Goal: Task Accomplishment & Management: Complete application form

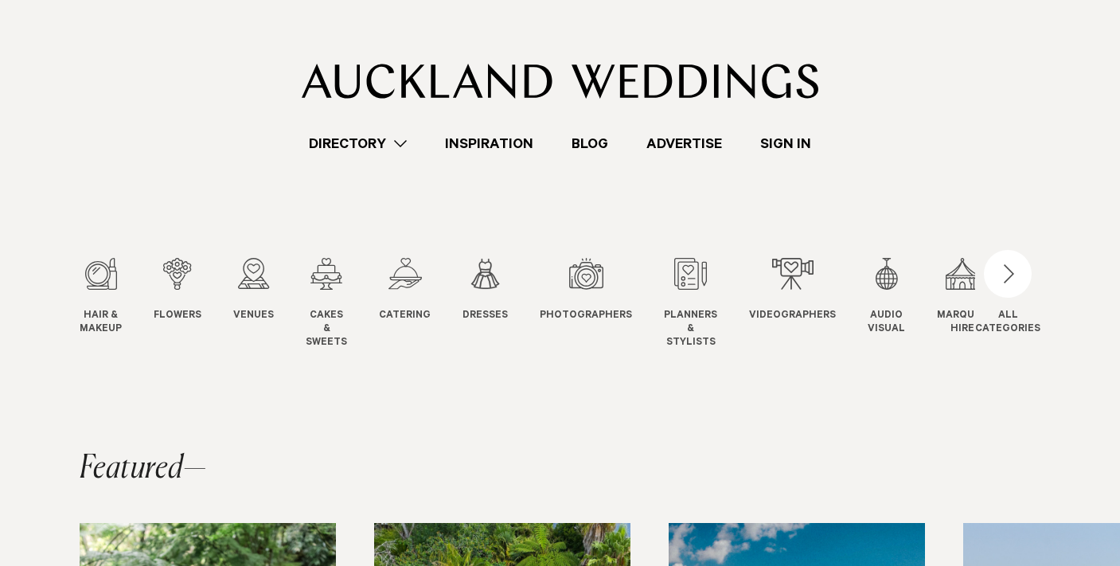
click at [389, 141] on link "Directory" at bounding box center [358, 143] width 136 height 21
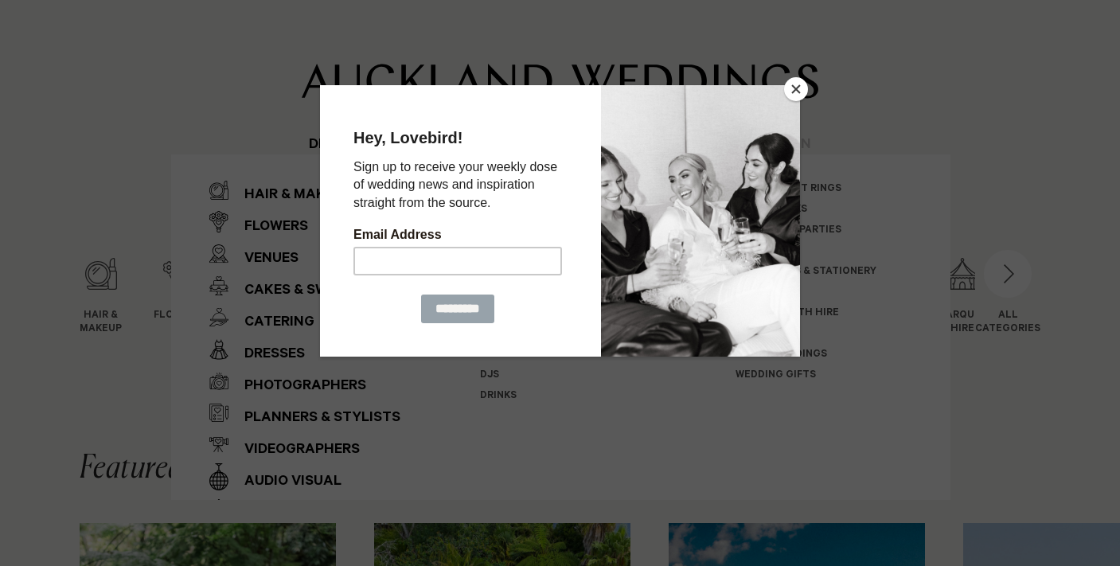
click at [798, 90] on button "Close" at bounding box center [796, 89] width 24 height 24
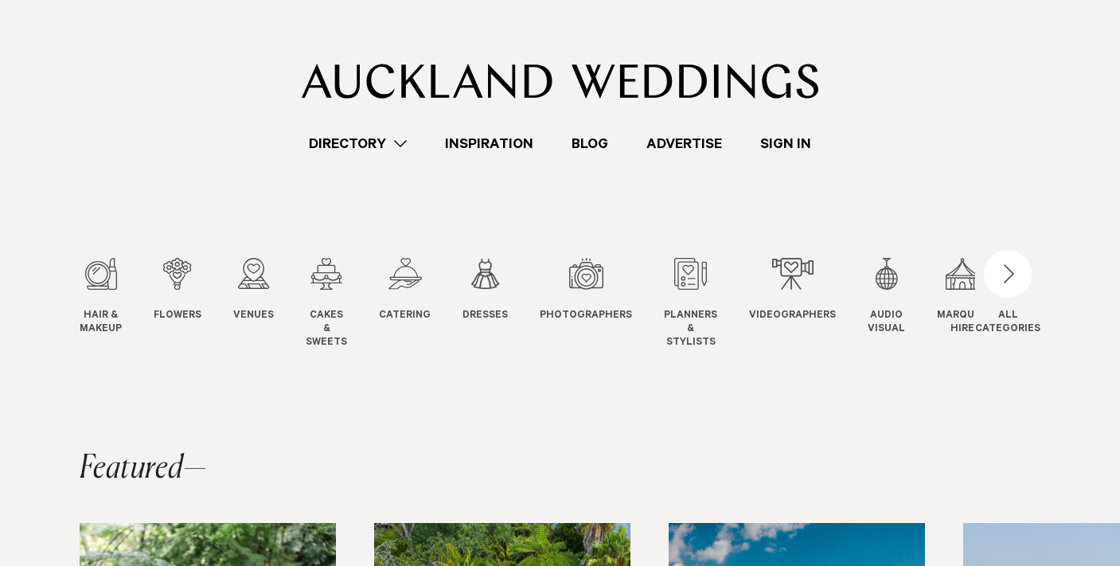
click at [365, 141] on link "Directory" at bounding box center [358, 143] width 136 height 21
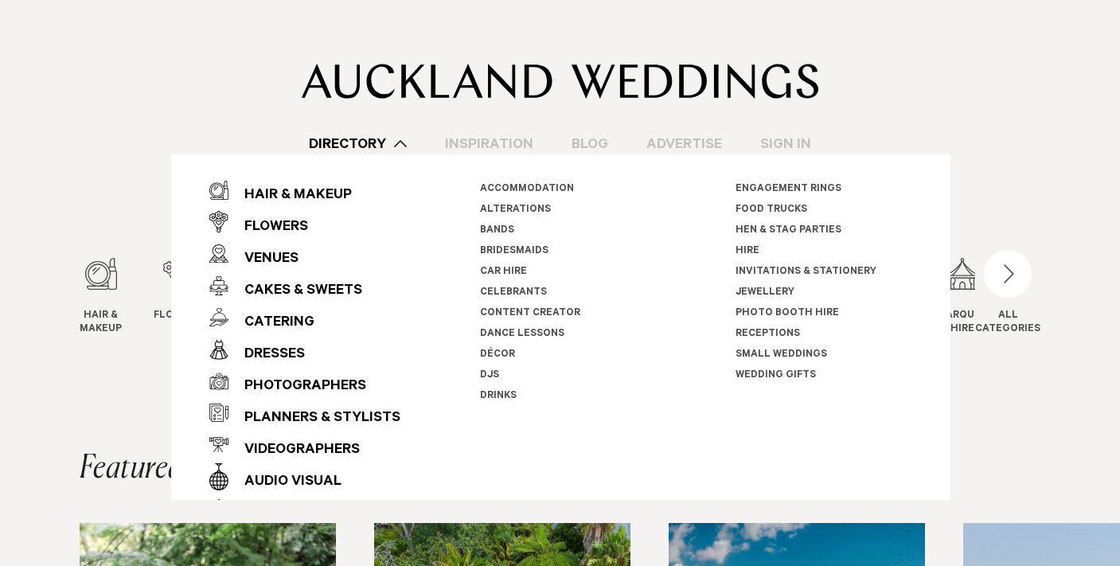
click at [490, 229] on link "Bands" at bounding box center [496, 230] width 34 height 11
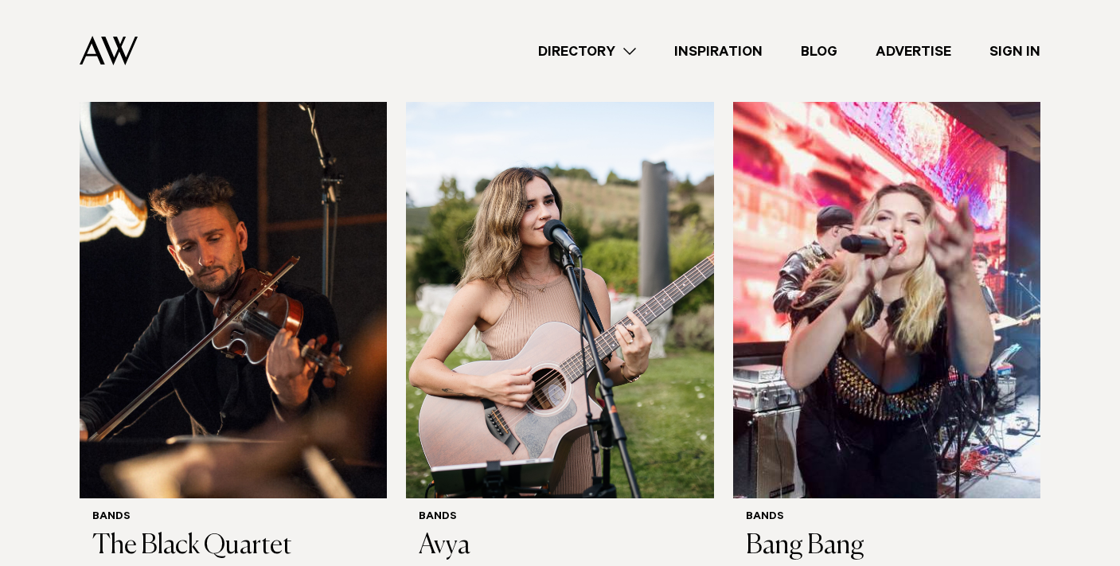
scroll to position [3719, 0]
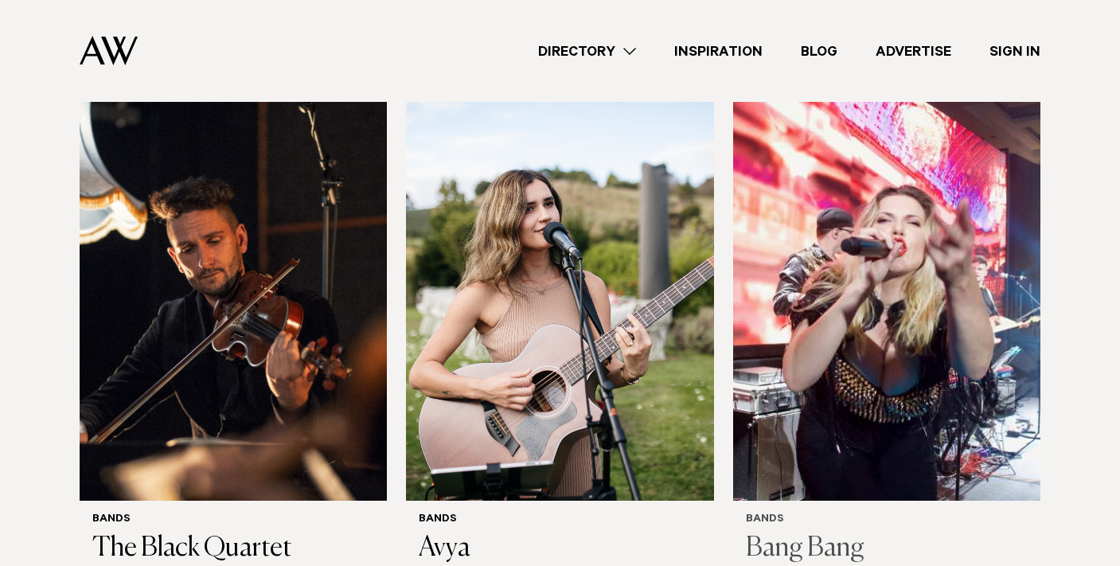
click at [821, 288] on img at bounding box center [886, 294] width 307 height 412
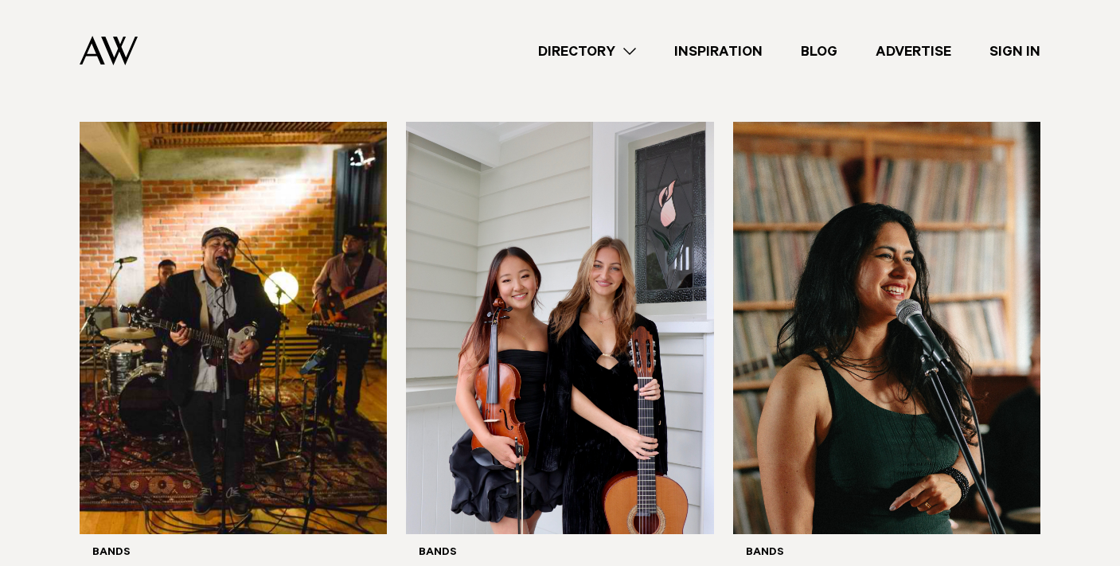
scroll to position [5356, 0]
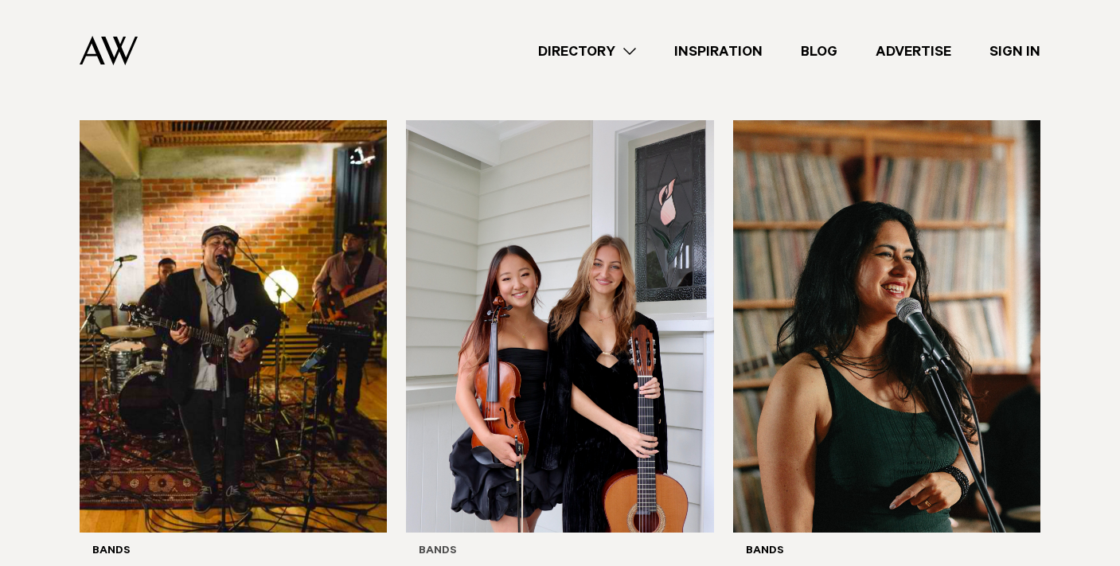
click at [627, 340] on img at bounding box center [559, 326] width 307 height 412
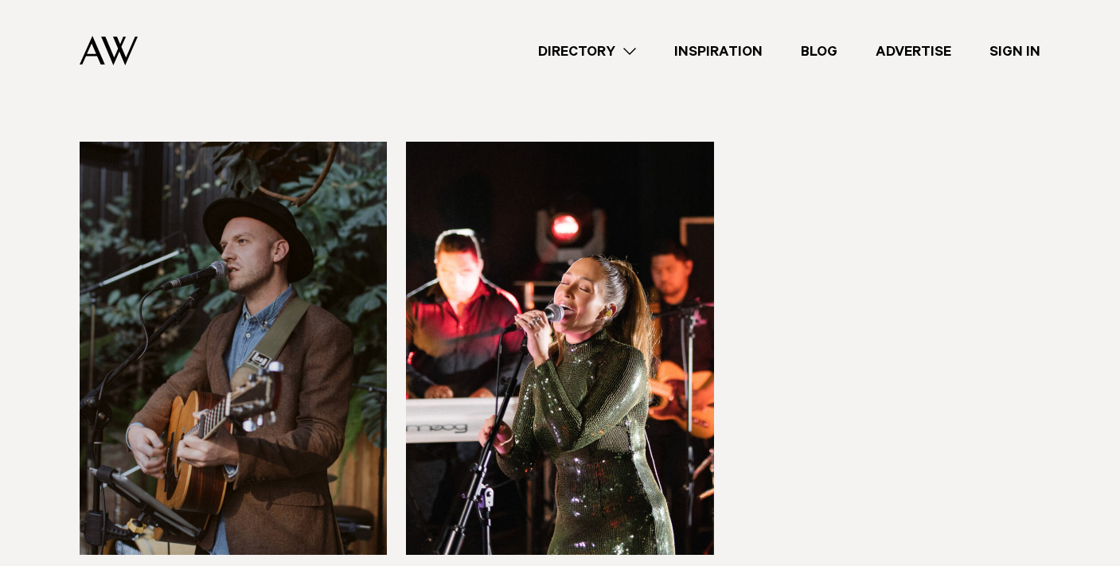
scroll to position [6401, 0]
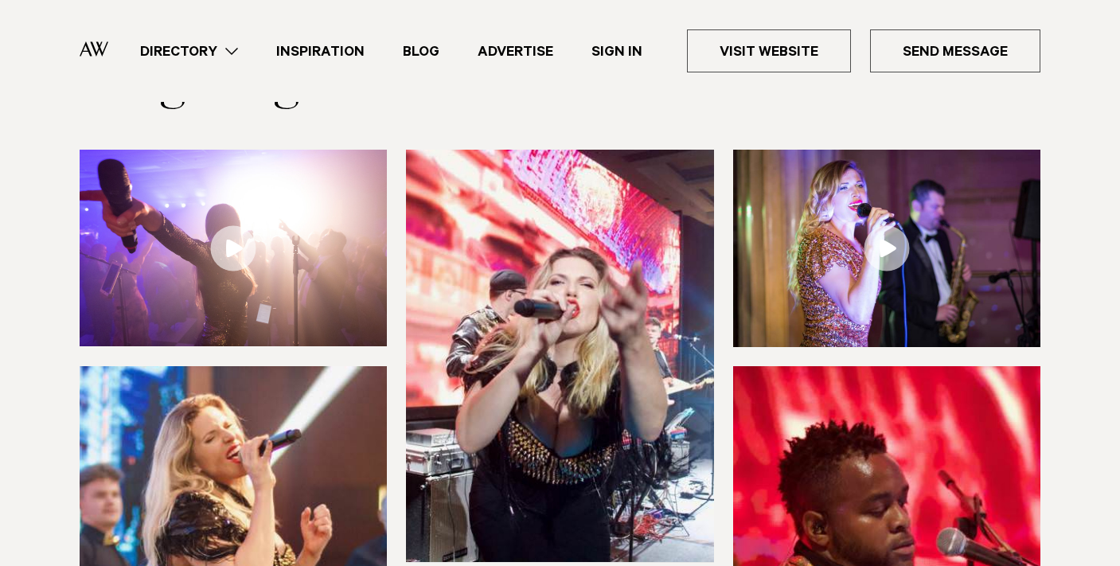
scroll to position [173, 0]
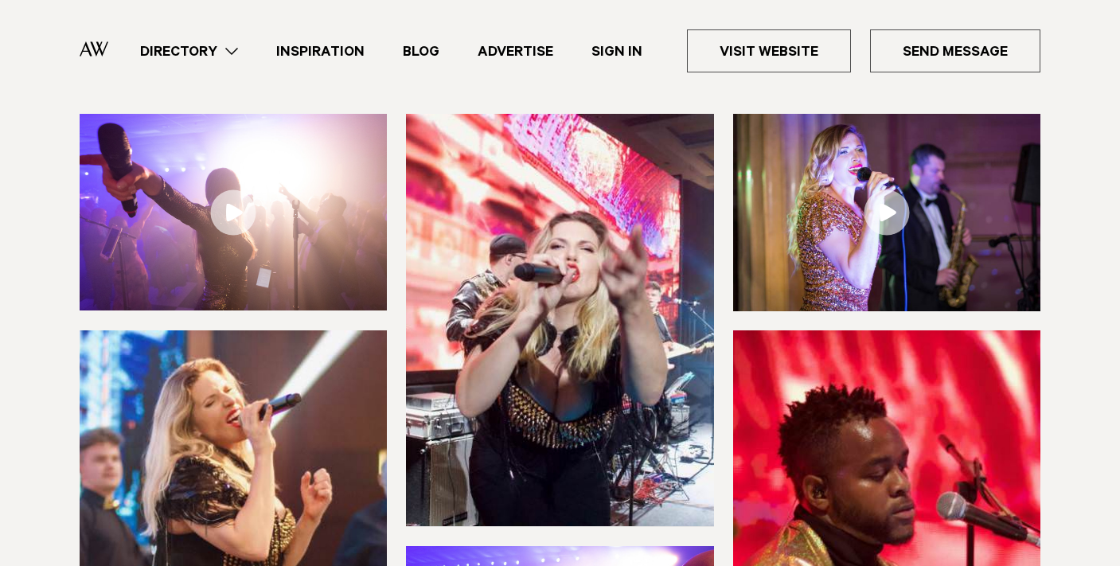
click at [897, 197] on link at bounding box center [886, 212] width 307 height 197
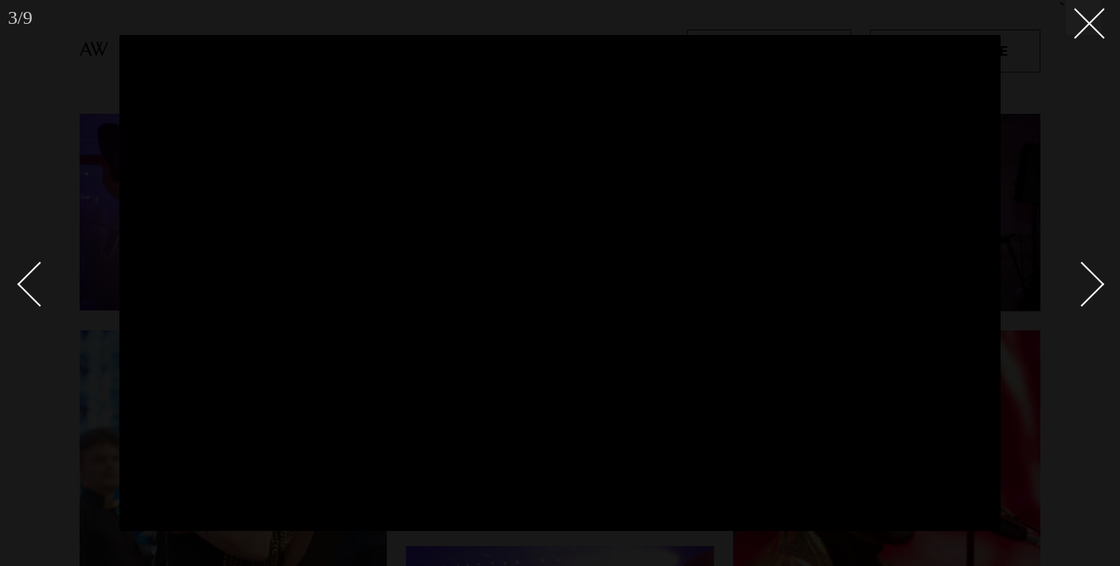
click at [1081, 291] on div "Next slide" at bounding box center [1082, 283] width 45 height 45
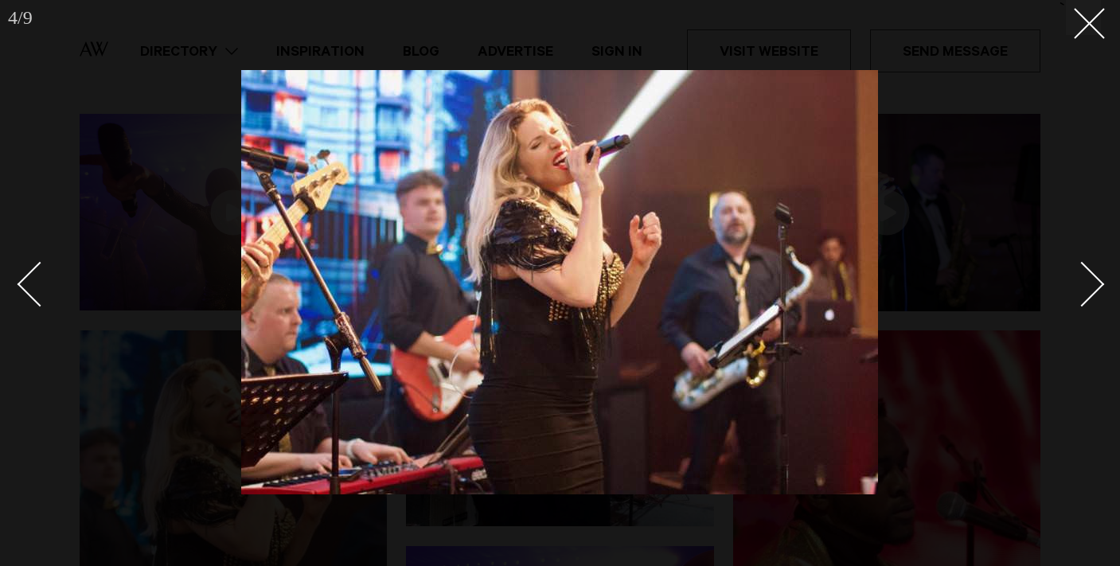
click at [1089, 40] on div at bounding box center [560, 283] width 1120 height 566
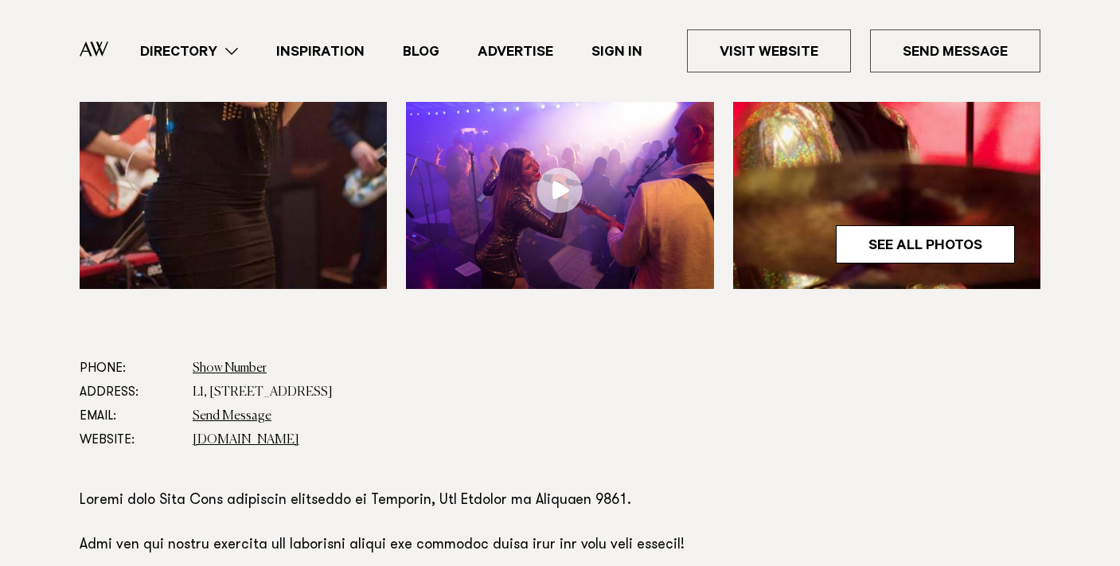
scroll to position [627, 0]
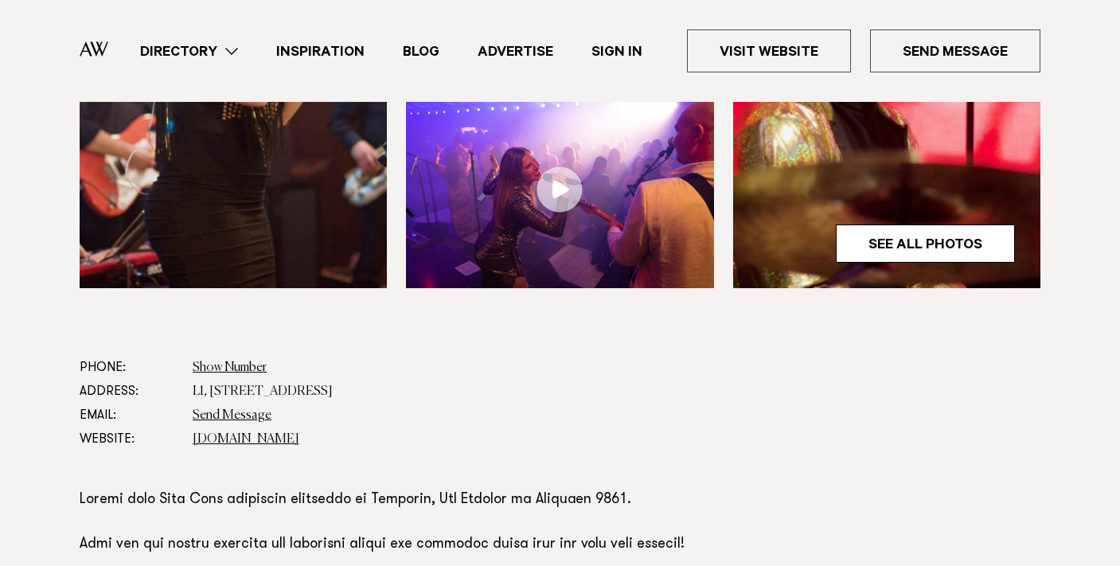
click at [673, 181] on img at bounding box center [559, 190] width 307 height 197
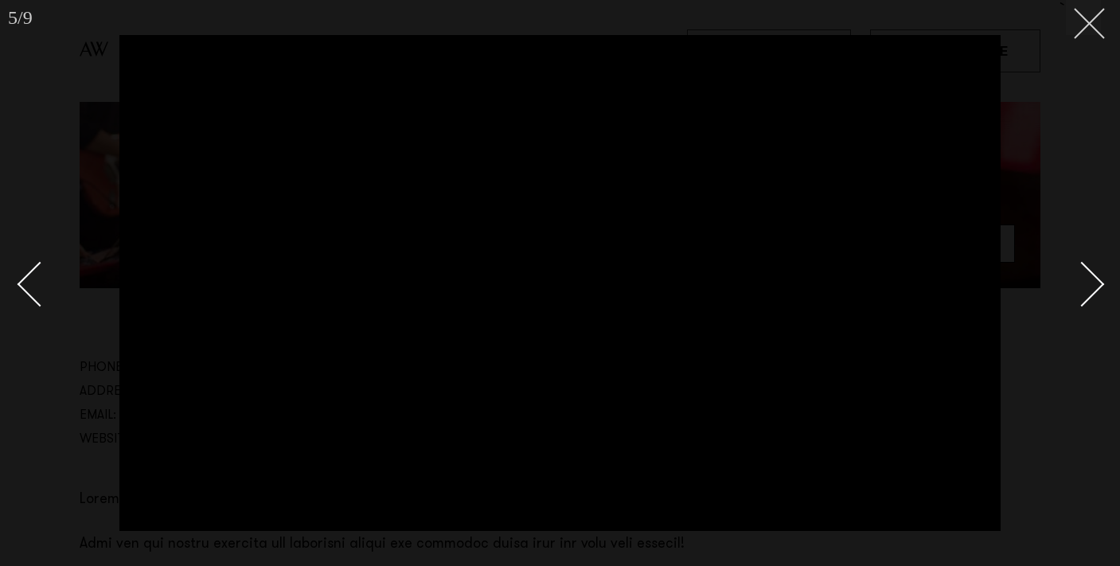
click at [1088, 28] on button at bounding box center [1083, 17] width 35 height 35
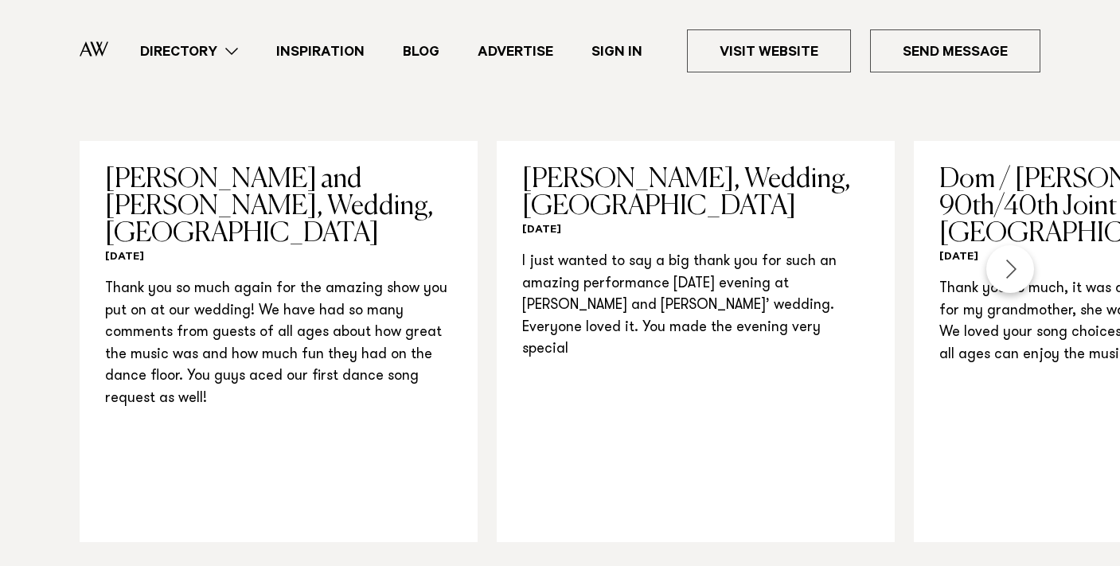
scroll to position [1582, 0]
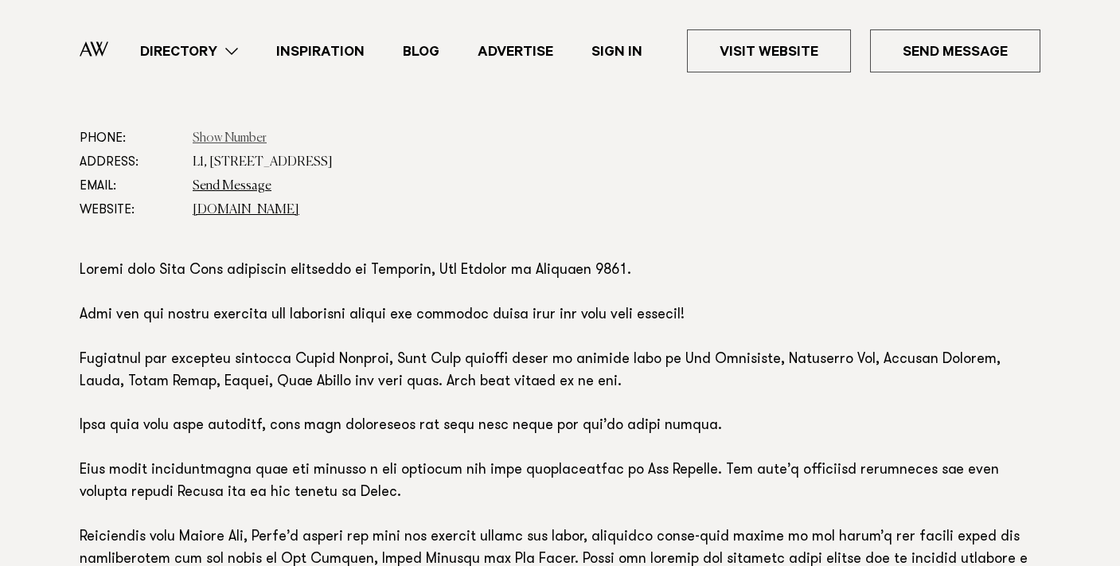
scroll to position [857, 0]
click at [247, 135] on link "Show Number" at bounding box center [230, 138] width 74 height 13
drag, startPoint x: 474, startPoint y: 159, endPoint x: 258, endPoint y: 161, distance: 215.8
click at [258, 161] on dd "L1, 139/141 Victoria St W Auckland CBD Auckland 1010" at bounding box center [617, 162] width 848 height 24
drag, startPoint x: 193, startPoint y: 162, endPoint x: 474, endPoint y: 170, distance: 280.4
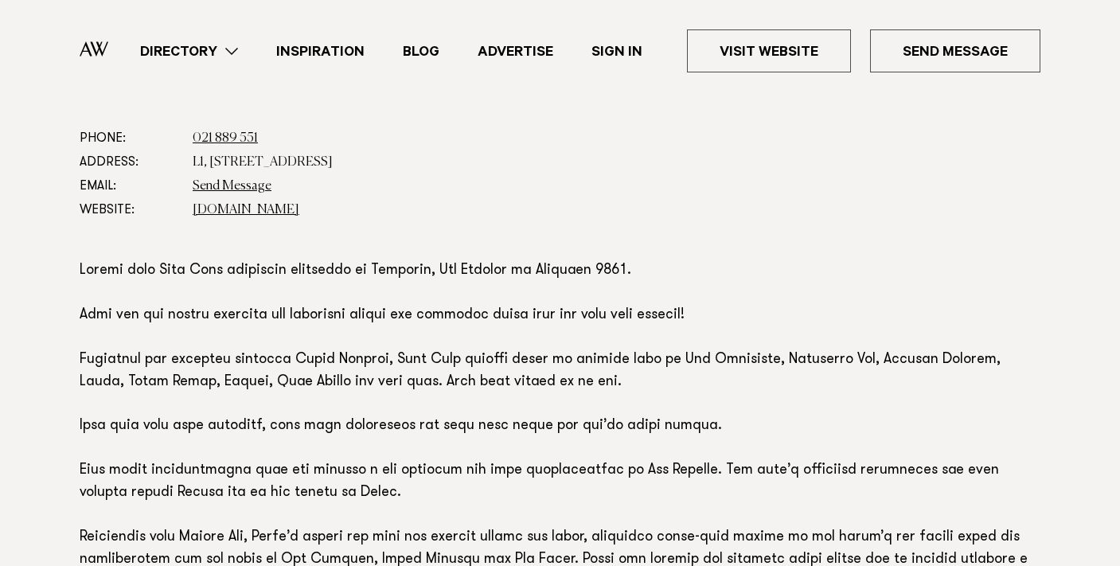
click at [475, 170] on dd "L1, 139/141 Victoria St W Auckland CBD Auckland 1010" at bounding box center [617, 162] width 848 height 24
copy dd "L1, 139/141 Victoria St W Auckland CBD Auckland 1010"
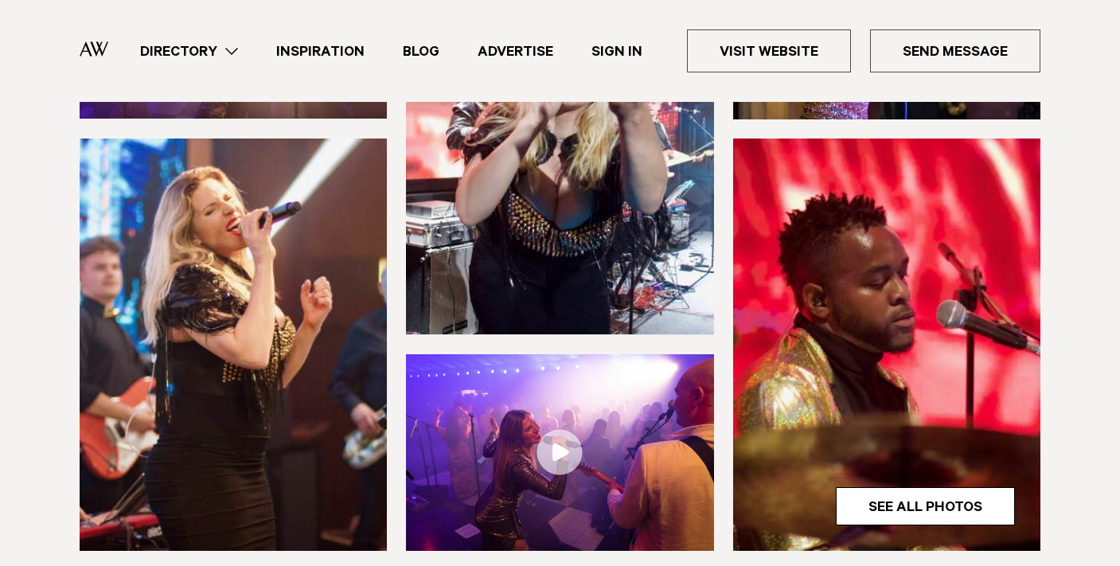
scroll to position [0, 0]
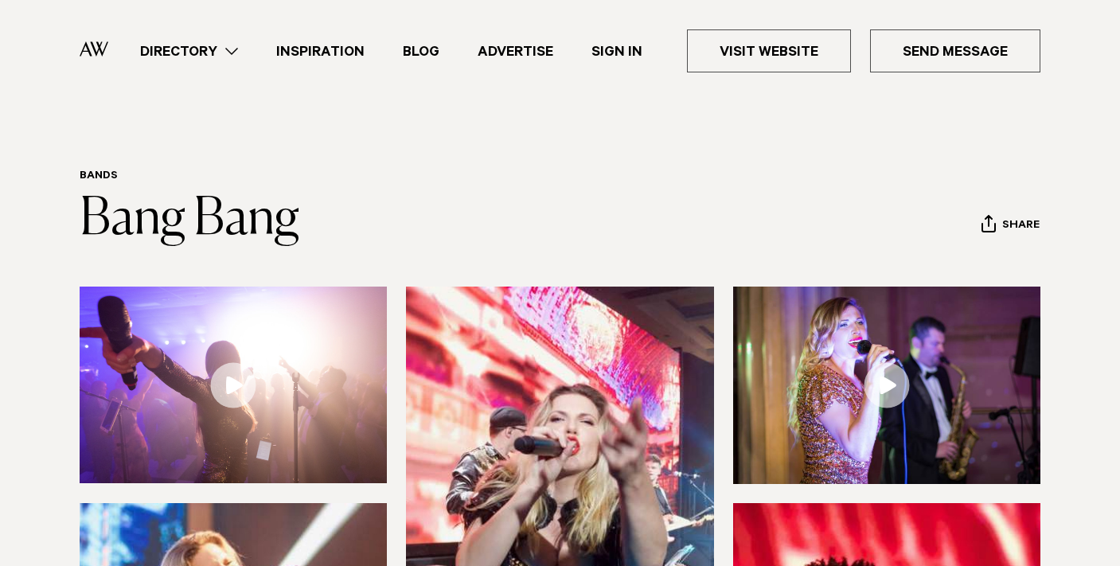
click at [231, 47] on link "Directory" at bounding box center [189, 51] width 136 height 21
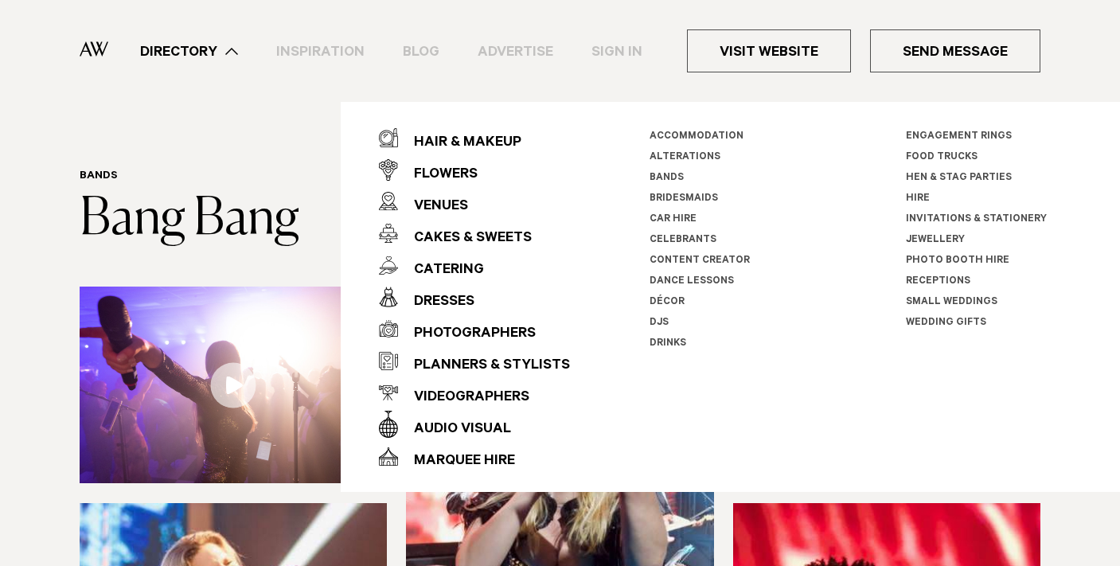
click at [660, 174] on link "Bands" at bounding box center [667, 178] width 34 height 11
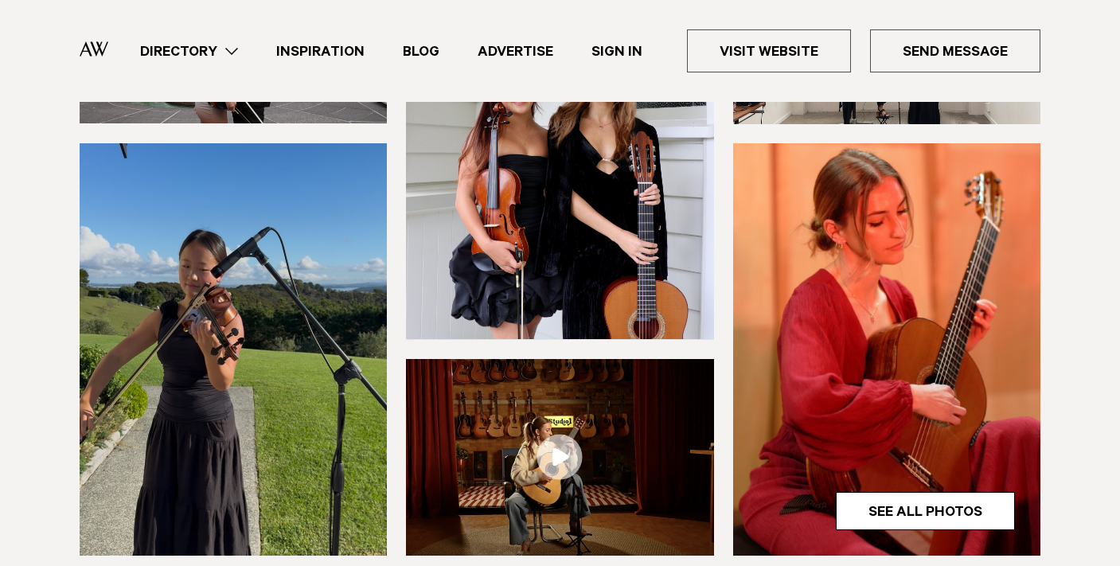
scroll to position [330, 0]
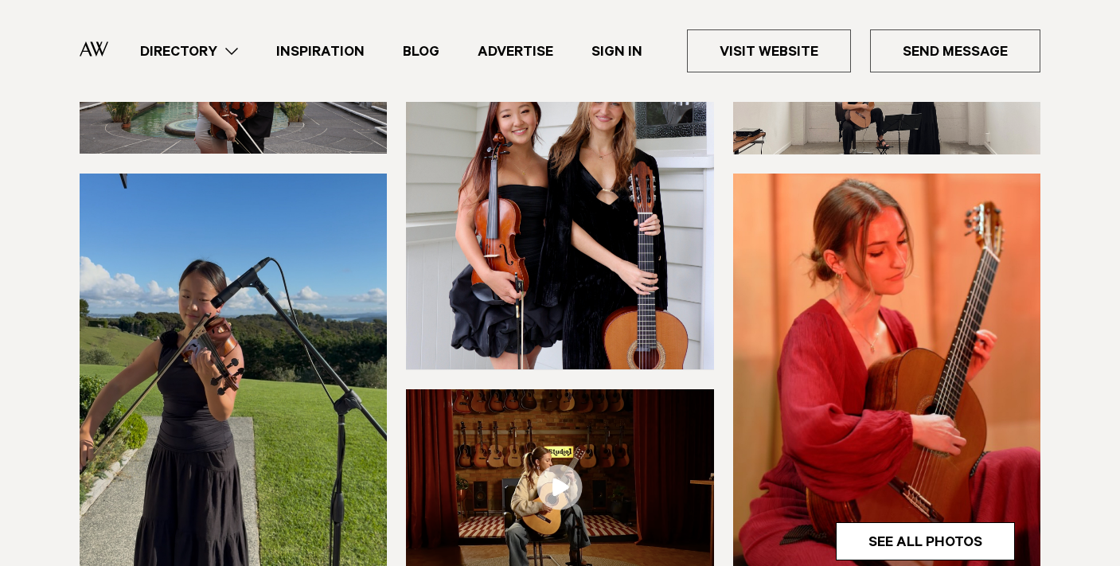
click at [529, 479] on img at bounding box center [559, 487] width 307 height 197
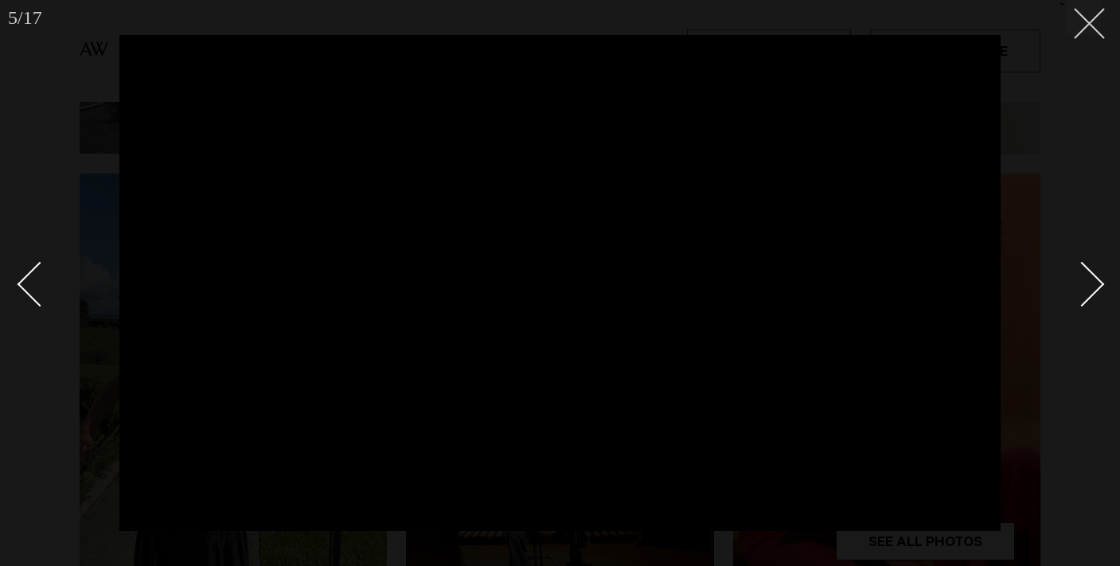
click at [1100, 22] on button at bounding box center [1083, 17] width 35 height 35
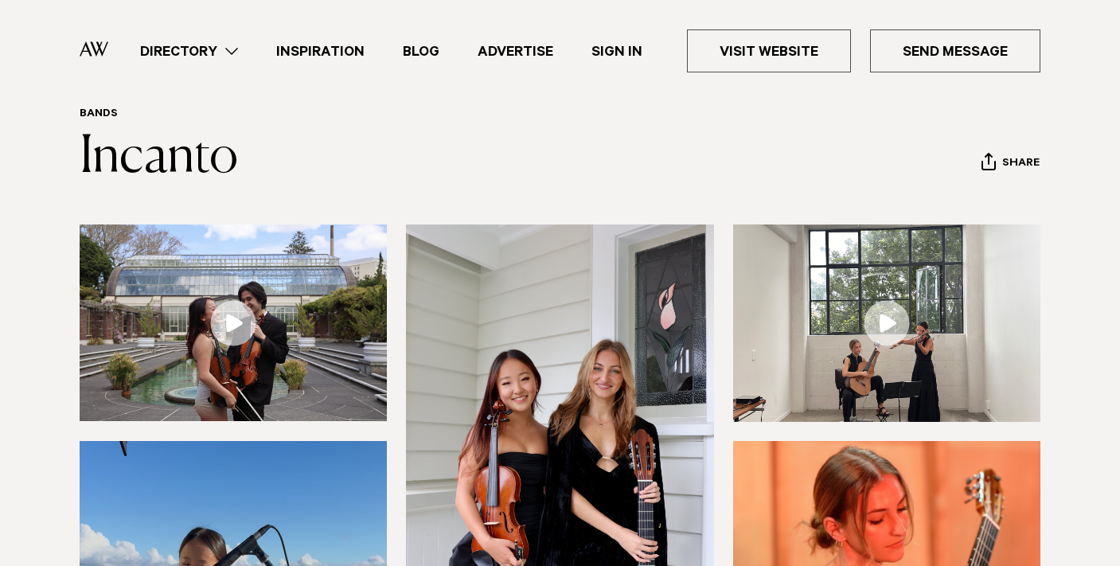
scroll to position [61, 0]
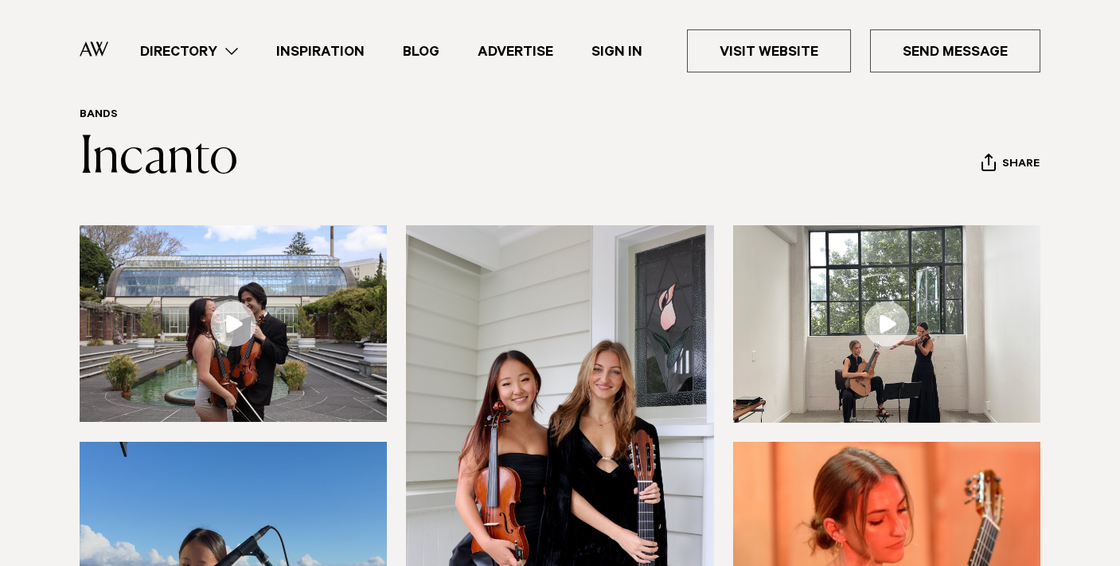
click at [816, 329] on img at bounding box center [886, 323] width 307 height 197
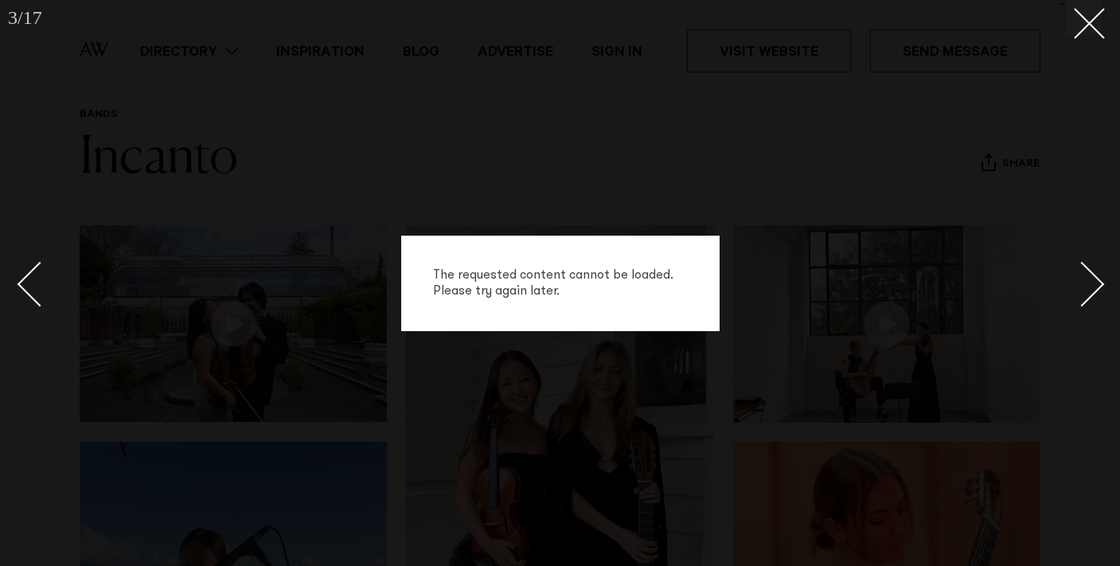
click at [942, 334] on div "The requested content cannot be loaded. Please try again later." at bounding box center [560, 283] width 1120 height 566
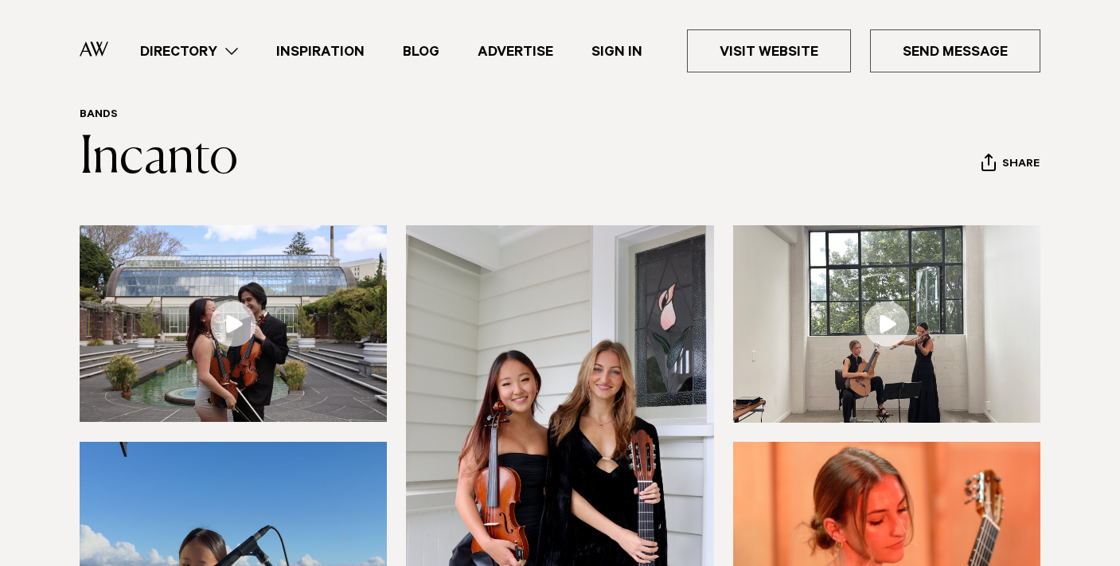
click at [904, 314] on link at bounding box center [886, 323] width 307 height 197
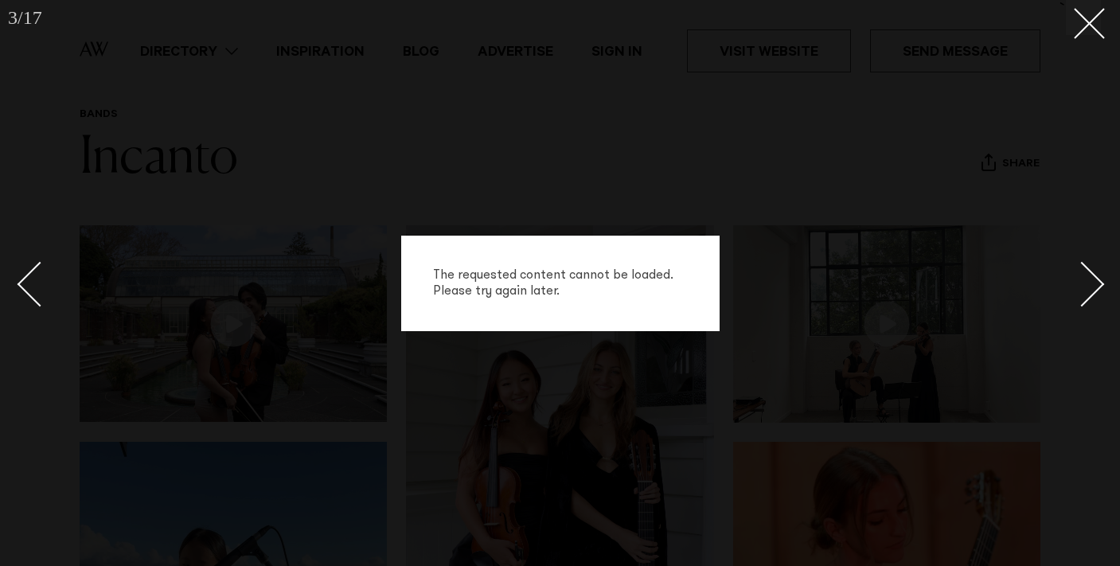
click at [900, 314] on div "The requested content cannot be loaded. Please try again later." at bounding box center [560, 283] width 1120 height 566
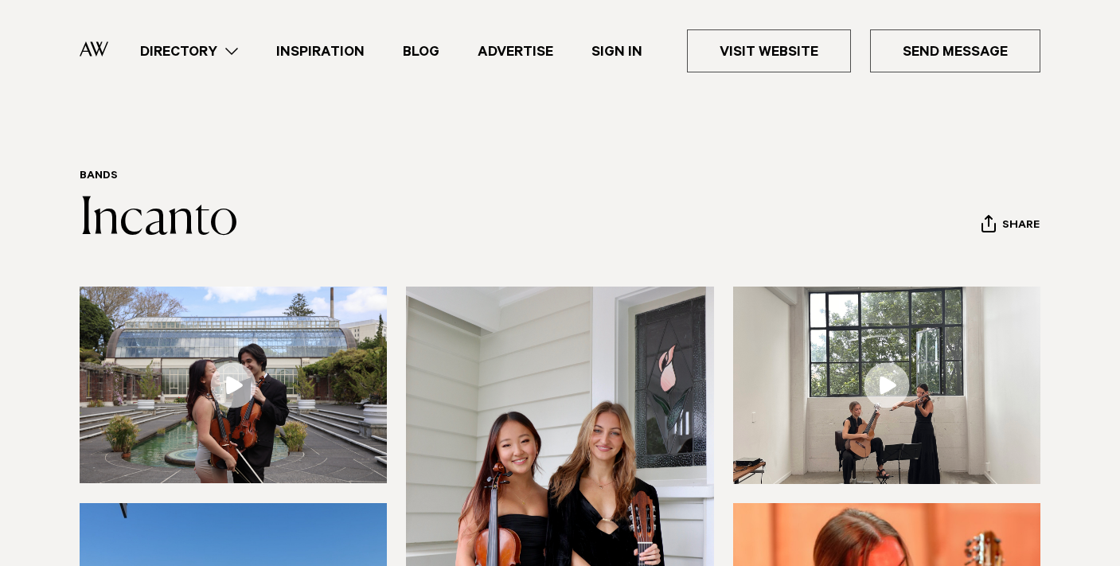
click at [500, 44] on link "Advertise" at bounding box center [516, 51] width 114 height 21
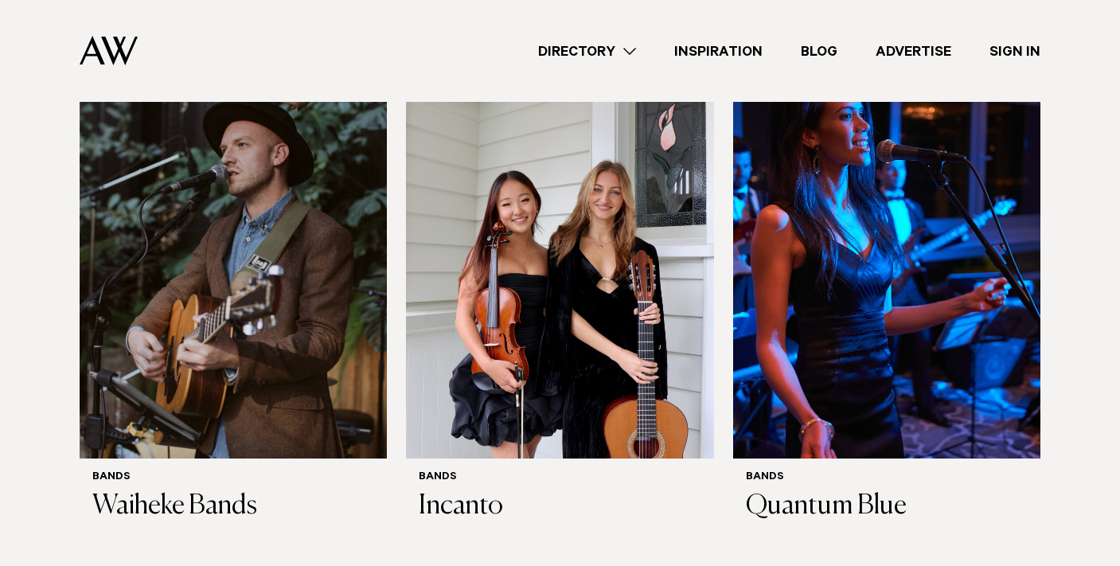
scroll to position [2726, 0]
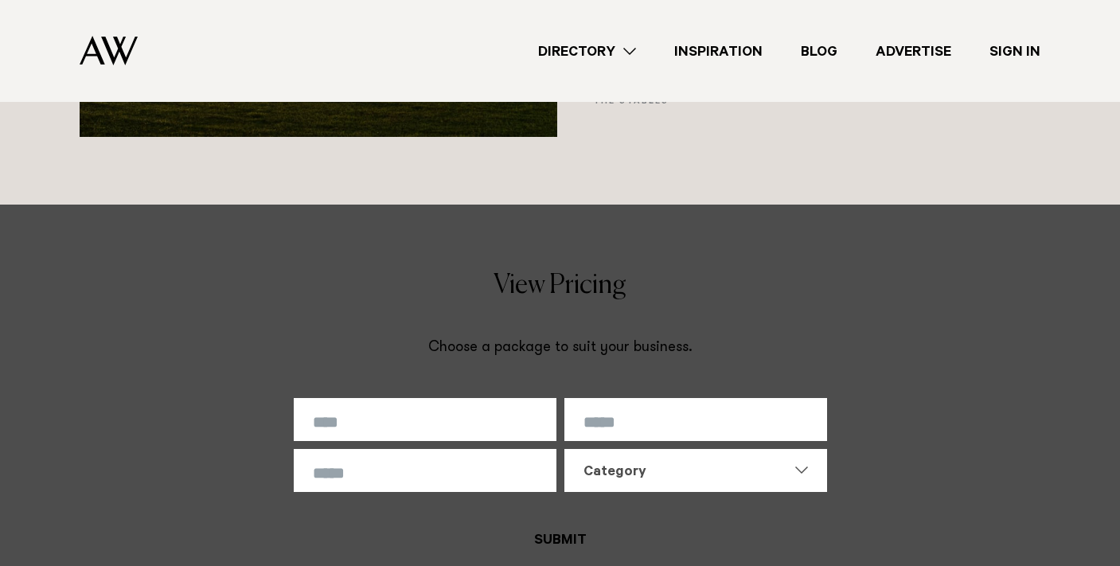
scroll to position [3766, 0]
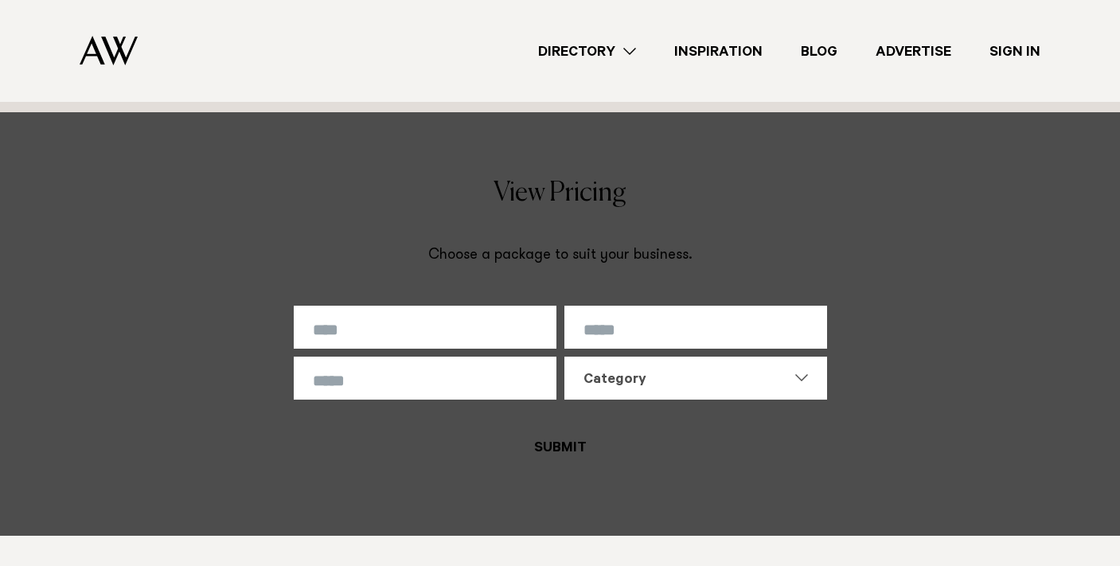
click at [563, 297] on div "**********" at bounding box center [560, 324] width 533 height 288
click at [675, 468] on form "**********" at bounding box center [560, 383] width 533 height 170
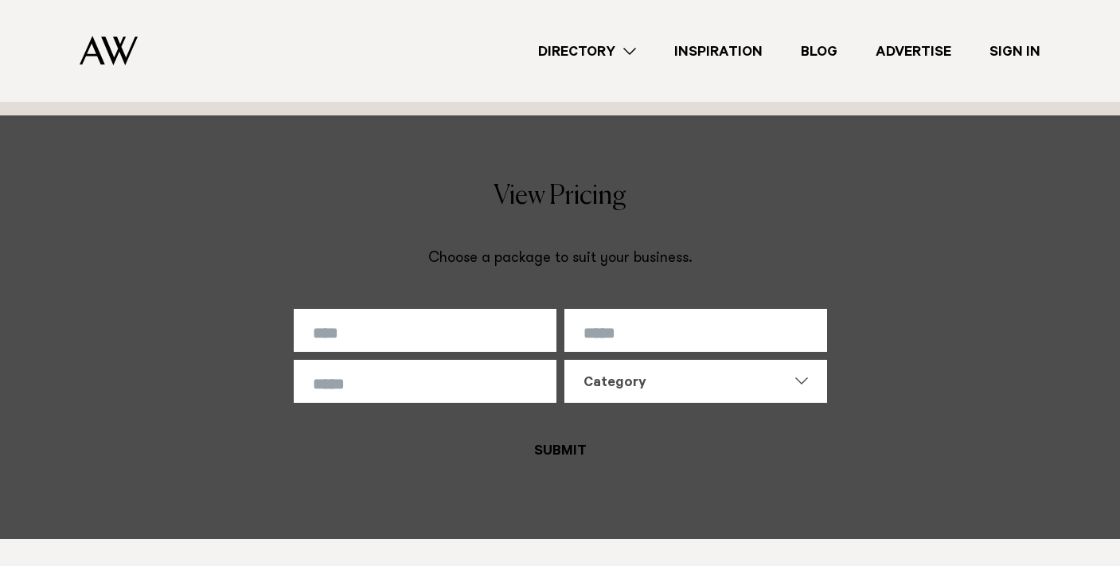
scroll to position [3782, 0]
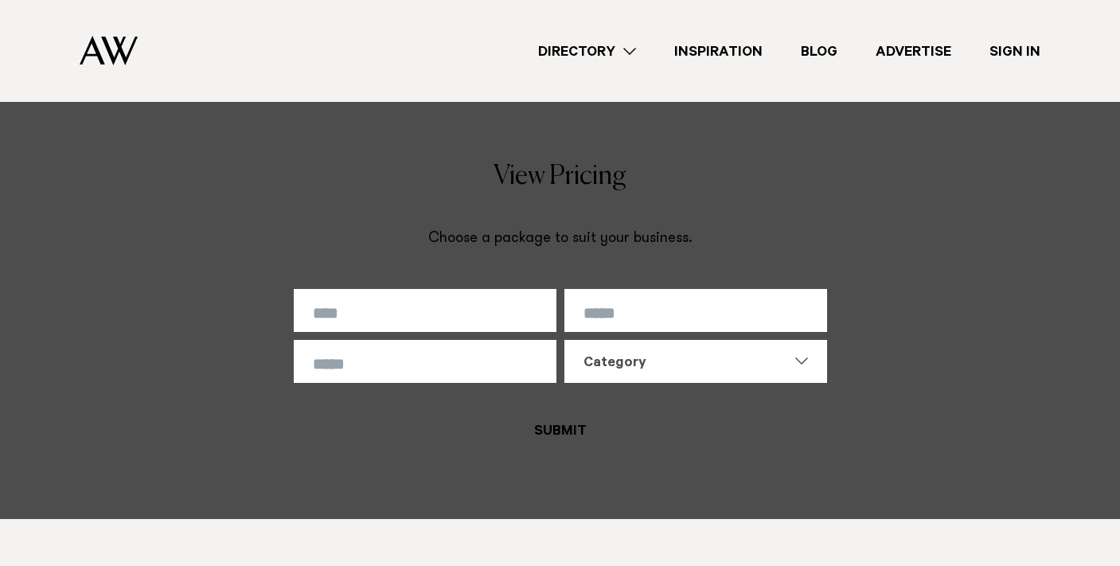
click at [482, 326] on input "text" at bounding box center [425, 310] width 263 height 43
type input "****"
click at [654, 373] on div "Category" at bounding box center [686, 363] width 205 height 19
type input "*****"
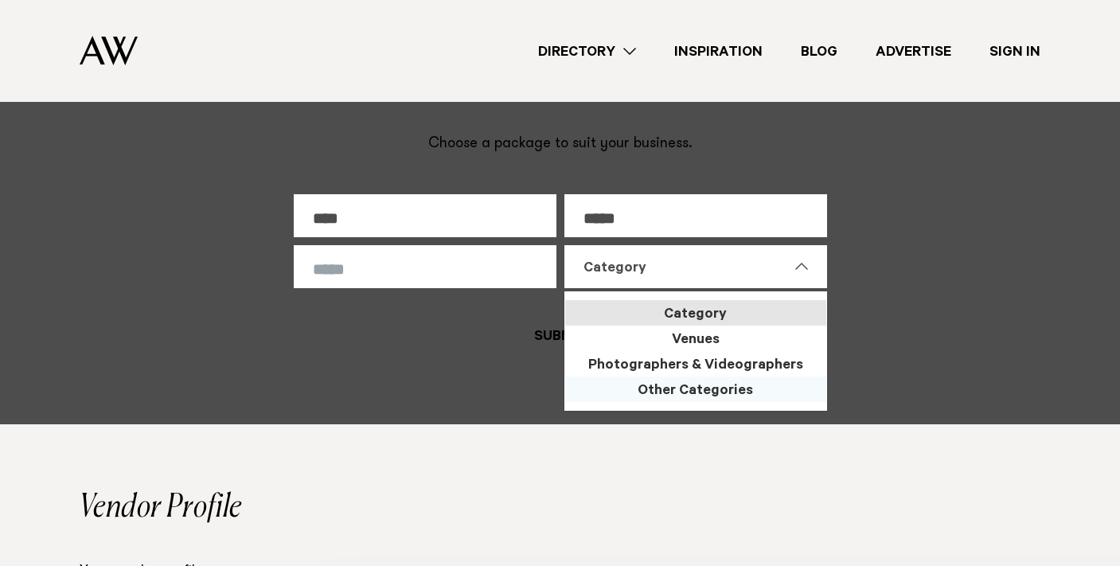
scroll to position [3881, 0]
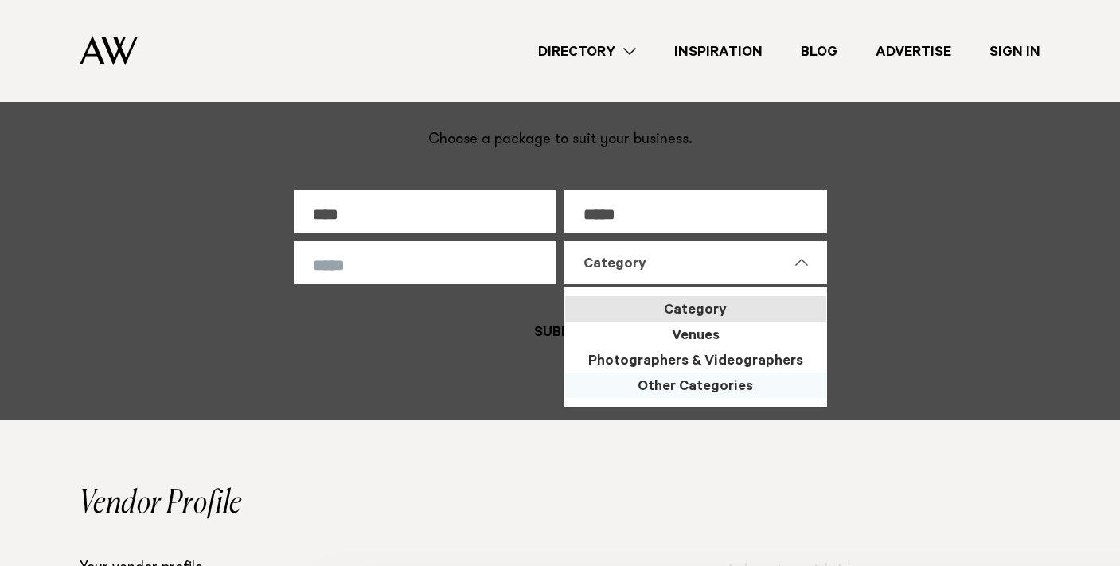
click at [732, 398] on div "Other Categories" at bounding box center [695, 385] width 261 height 25
select select "*"
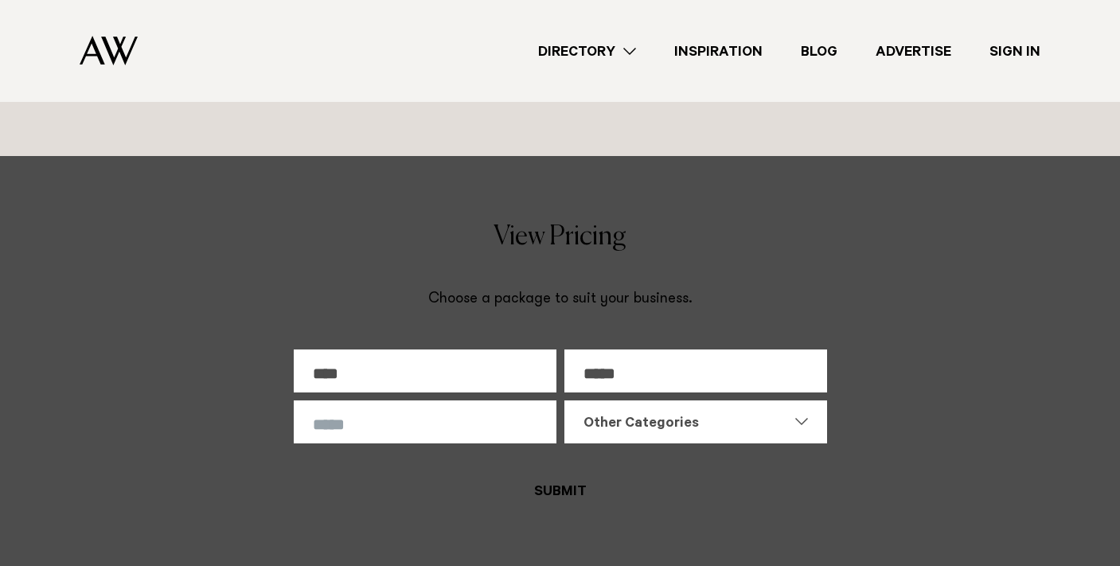
scroll to position [3750, 0]
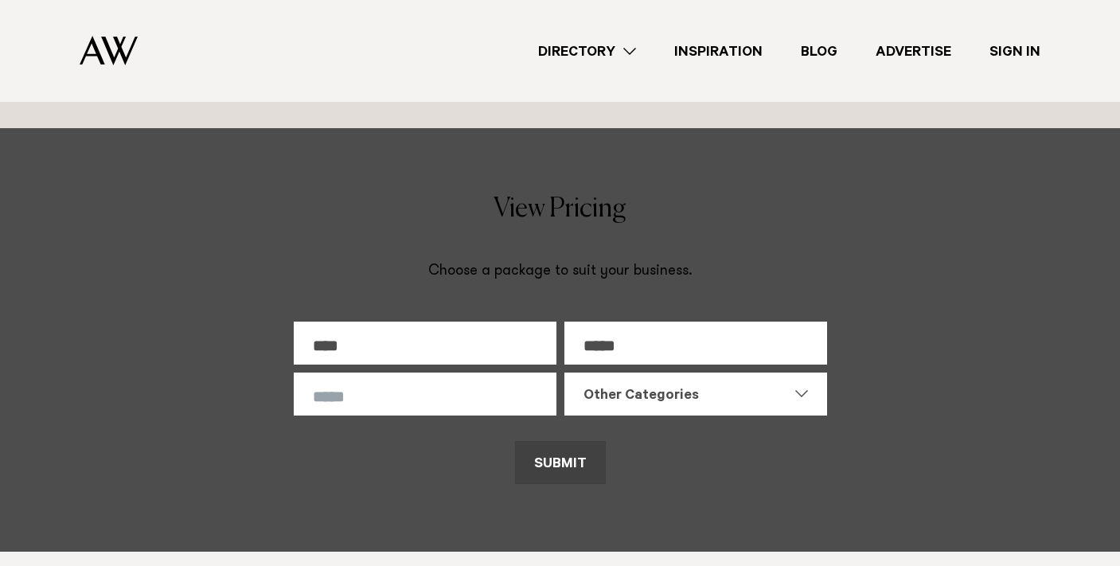
click at [549, 475] on button "SUBMIT" at bounding box center [560, 462] width 91 height 43
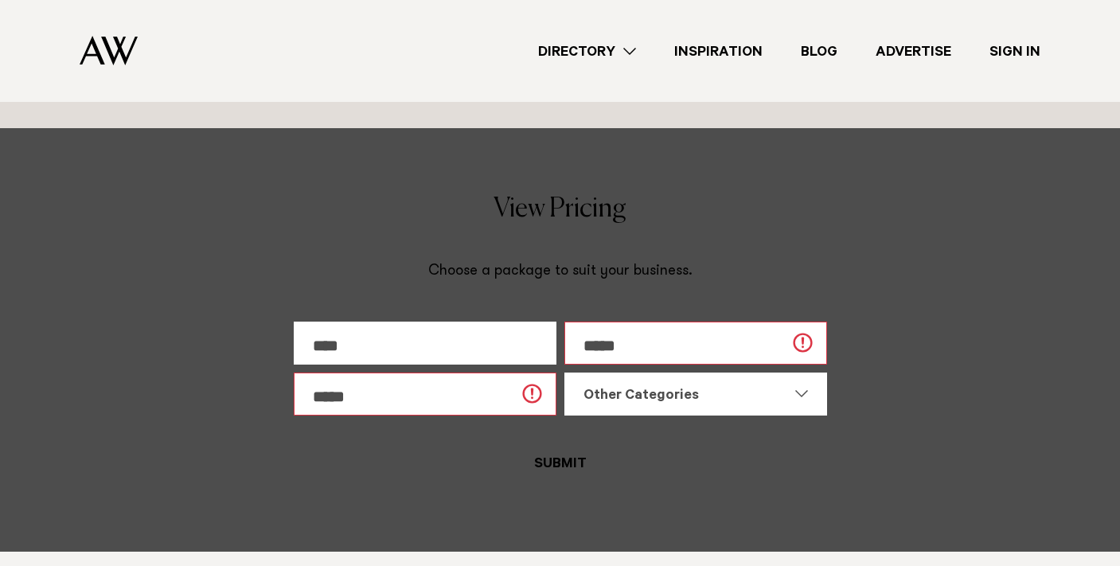
click at [801, 361] on input "*****" at bounding box center [696, 343] width 263 height 43
click at [496, 408] on input "text" at bounding box center [425, 394] width 263 height 43
type input "**********"
click at [564, 482] on button "SUBMIT" at bounding box center [560, 462] width 91 height 43
click at [698, 348] on input "*****" at bounding box center [696, 343] width 263 height 43
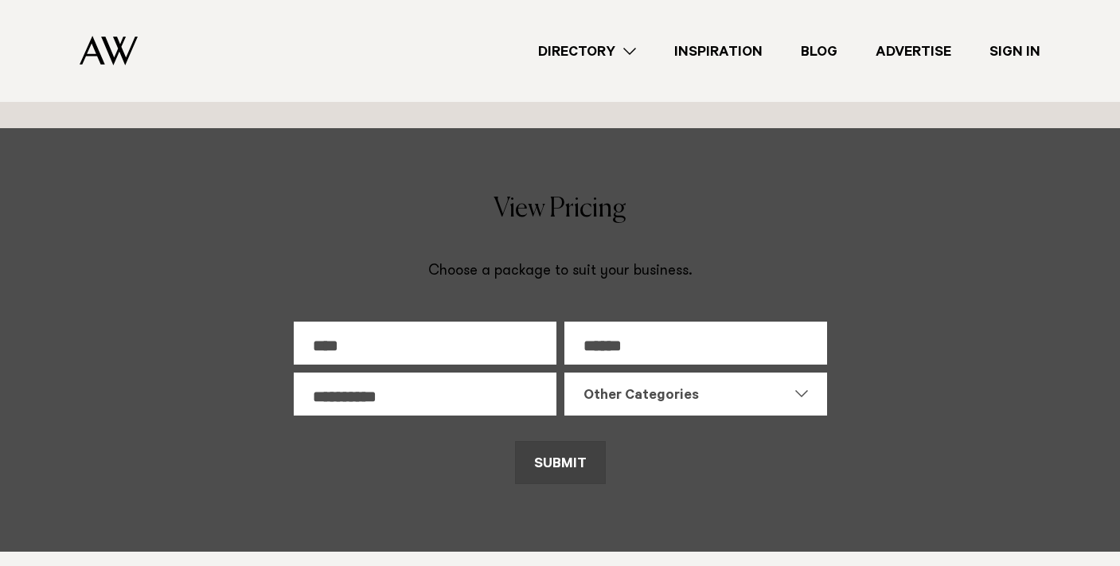
click at [531, 481] on button "SUBMIT" at bounding box center [560, 462] width 91 height 43
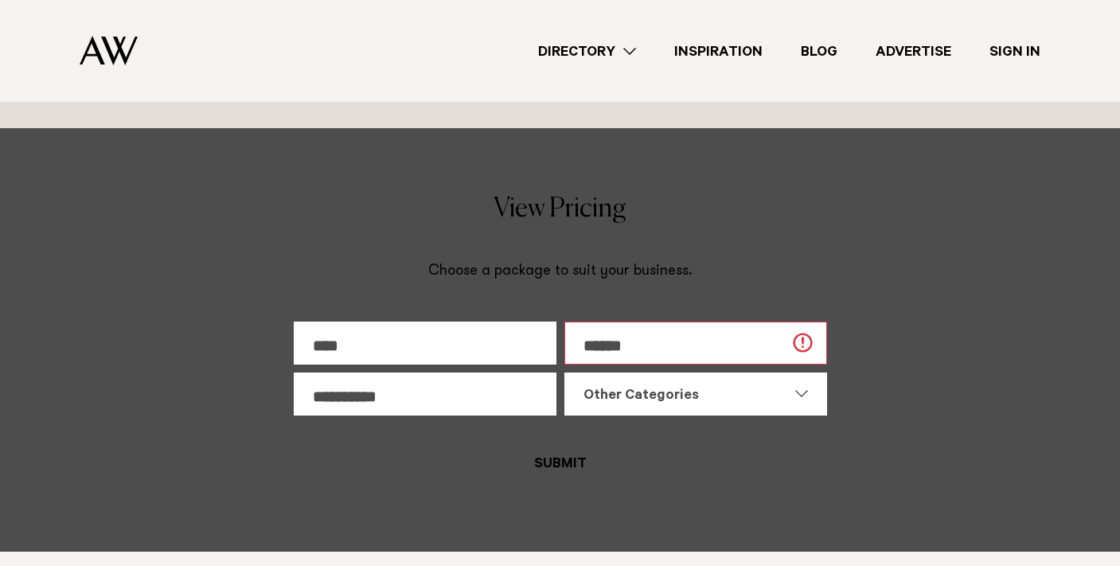
drag, startPoint x: 640, startPoint y: 358, endPoint x: 598, endPoint y: 362, distance: 42.5
click at [597, 362] on input "******" at bounding box center [696, 343] width 263 height 43
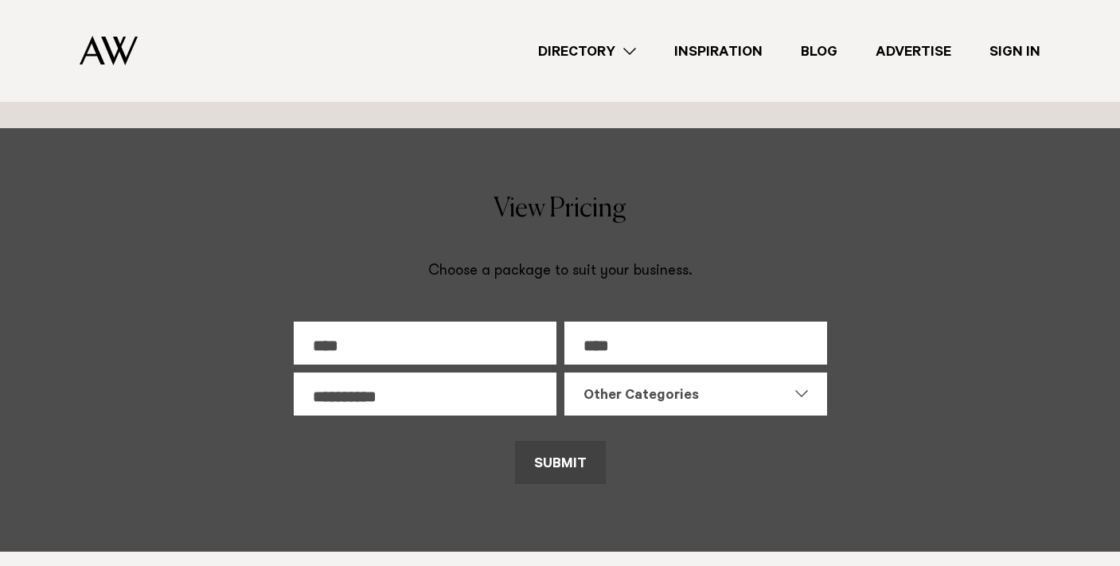
type input "****"
click at [553, 484] on button "SUBMIT" at bounding box center [560, 462] width 91 height 43
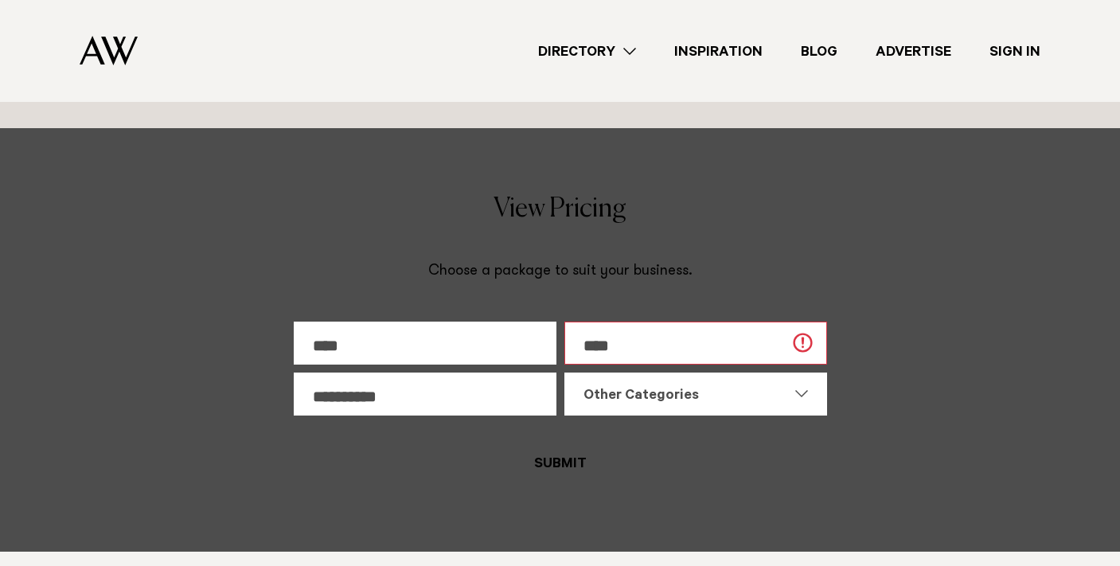
click at [757, 480] on form "**********" at bounding box center [560, 399] width 533 height 170
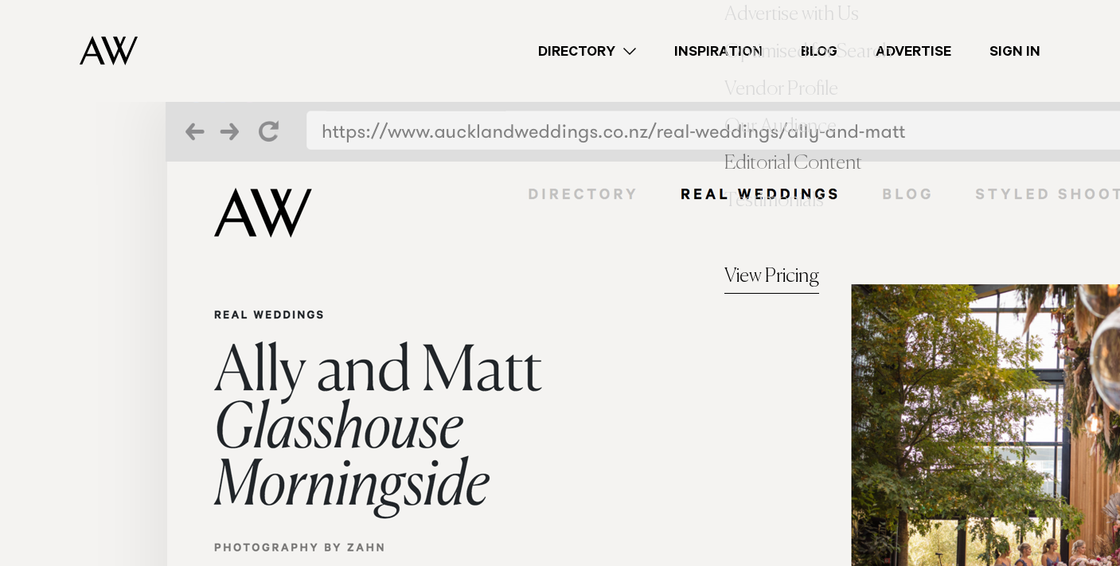
scroll to position [7507, 0]
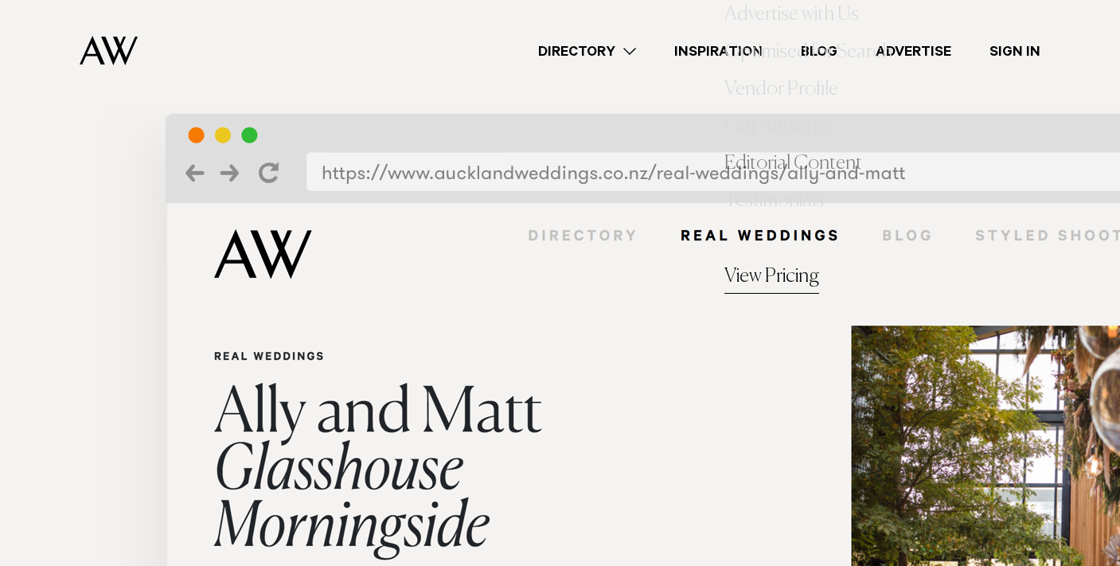
click at [762, 270] on link "View Pricing" at bounding box center [772, 278] width 95 height 32
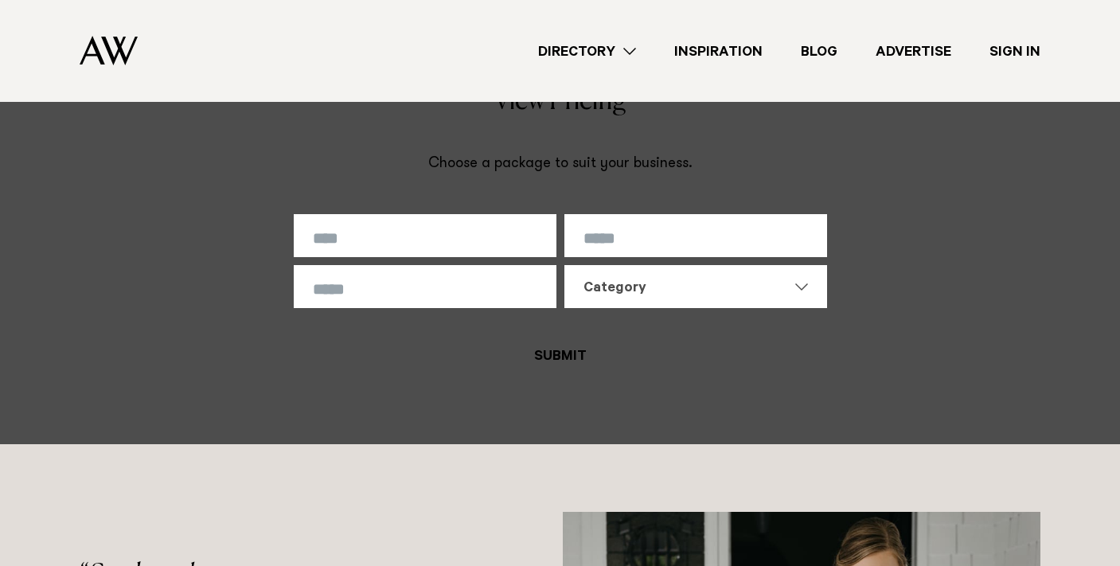
scroll to position [9618, 0]
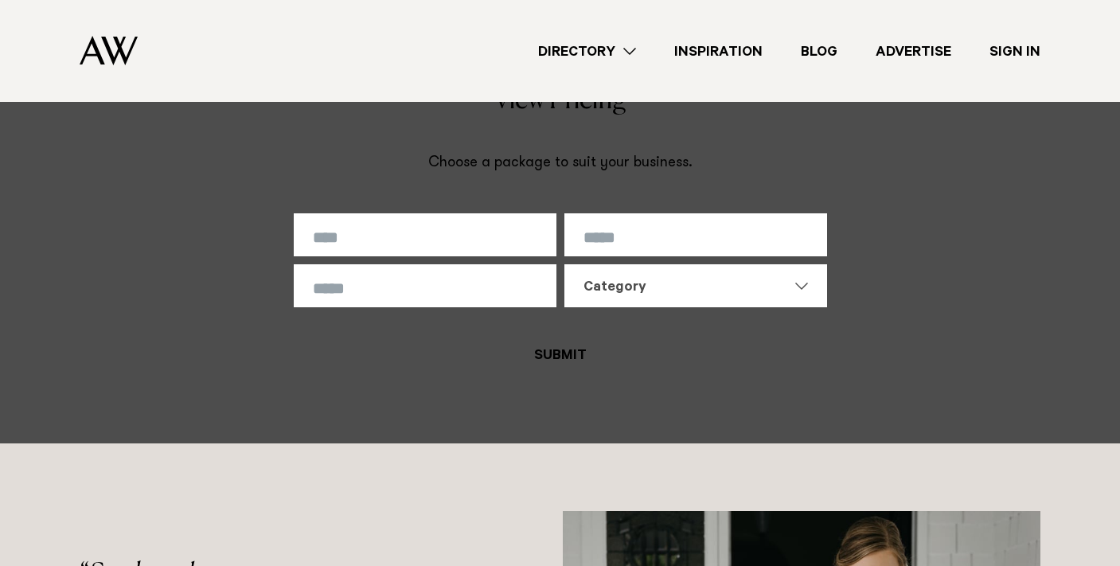
click at [526, 256] on input "text" at bounding box center [425, 234] width 263 height 43
type input "****"
click at [738, 254] on input "text" at bounding box center [696, 234] width 263 height 43
type input "**********"
click at [502, 249] on input "****" at bounding box center [425, 234] width 263 height 43
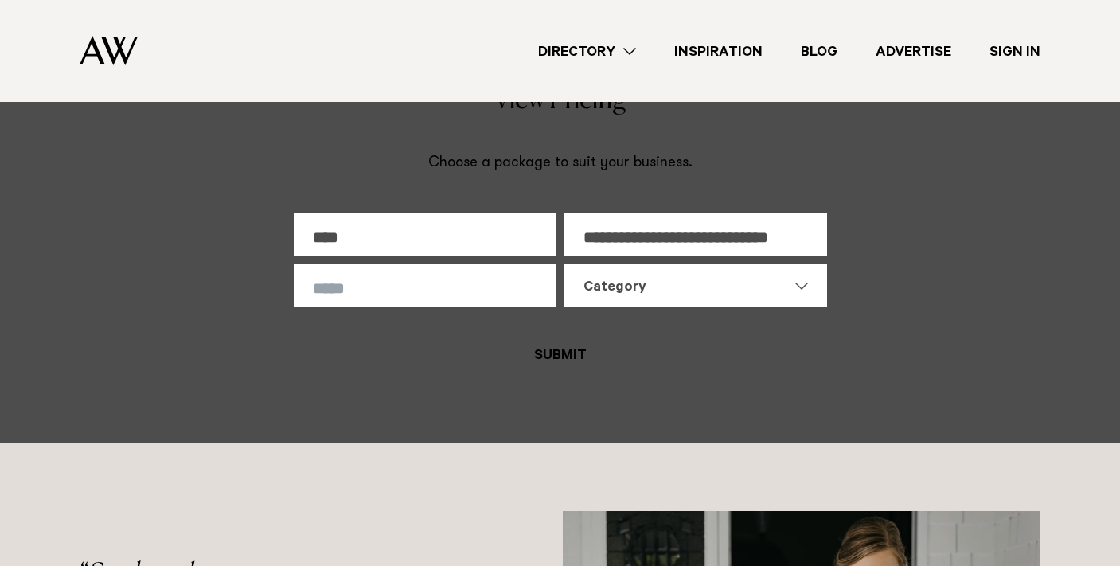
click at [502, 249] on input "****" at bounding box center [425, 234] width 263 height 43
click at [674, 298] on div "Category" at bounding box center [686, 288] width 205 height 19
type input "********"
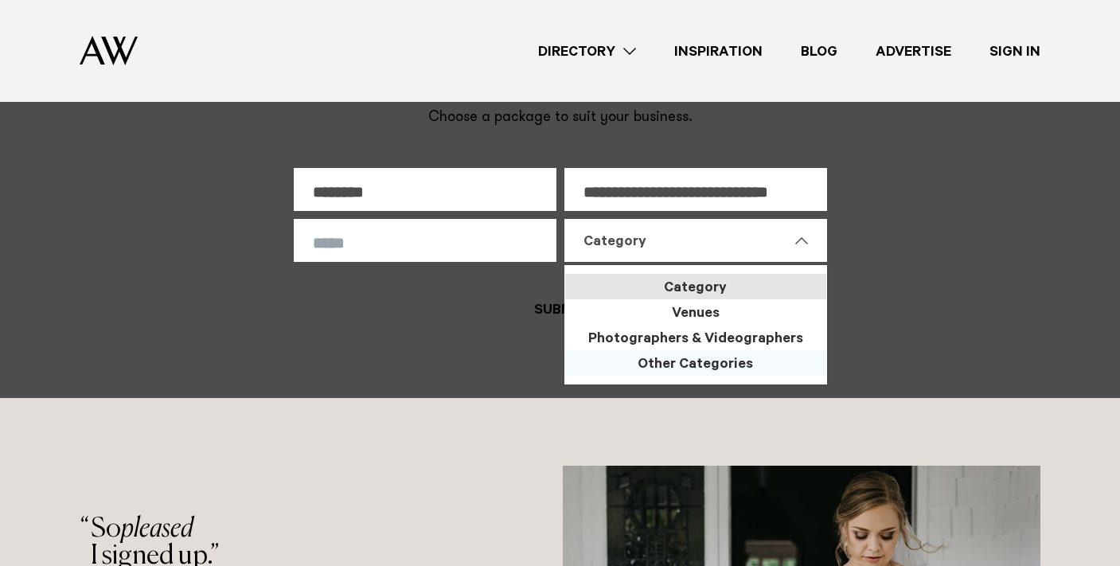
scroll to position [9666, 0]
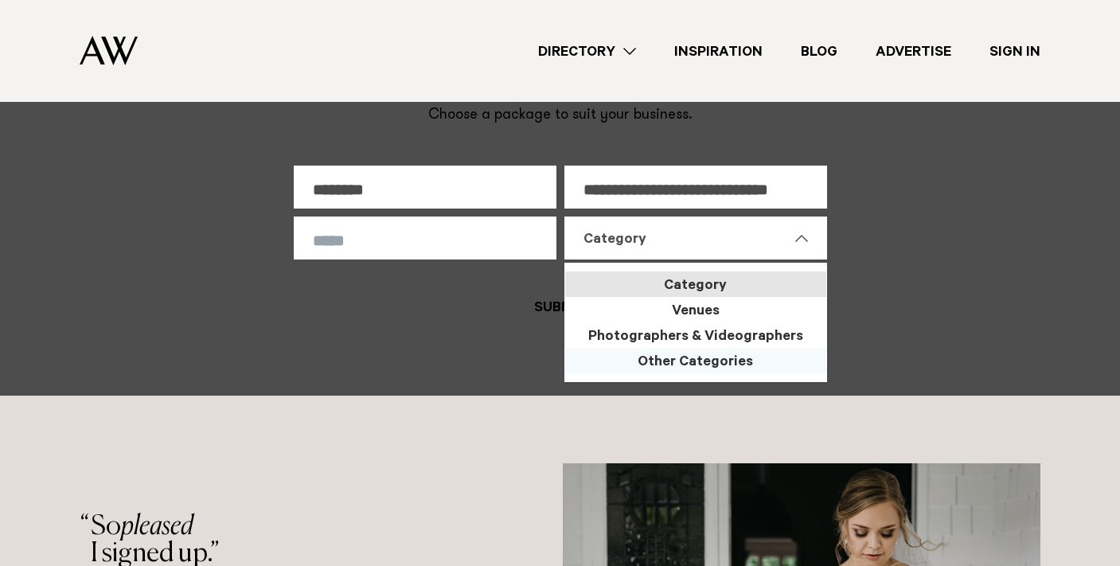
click at [709, 373] on div "Other Categories" at bounding box center [695, 360] width 261 height 25
select select "*"
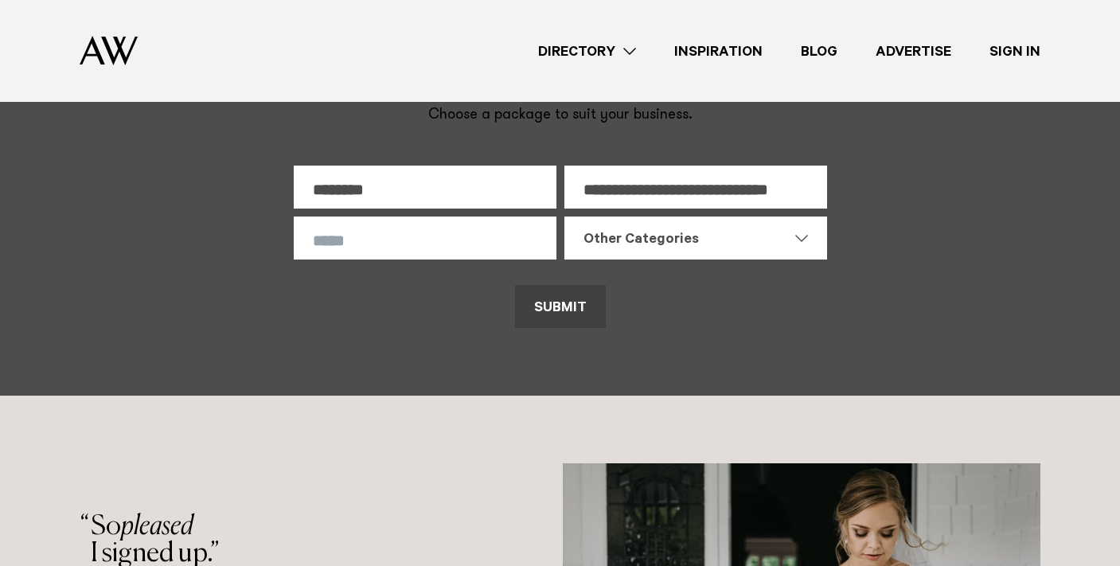
click at [571, 322] on button "SUBMIT" at bounding box center [560, 306] width 91 height 43
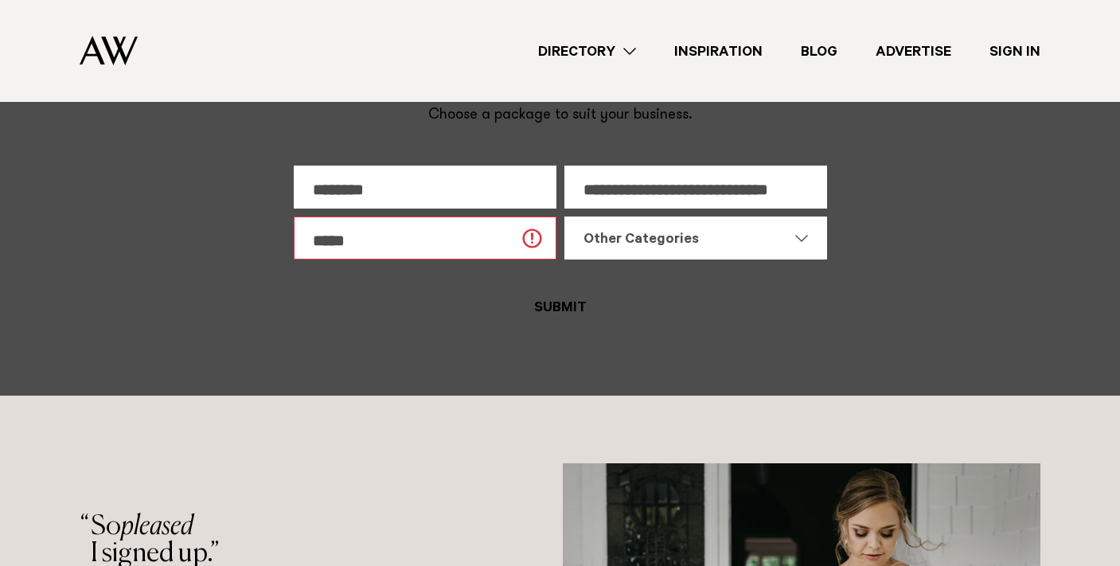
click at [495, 260] on input "text" at bounding box center [425, 238] width 263 height 43
type input "*"
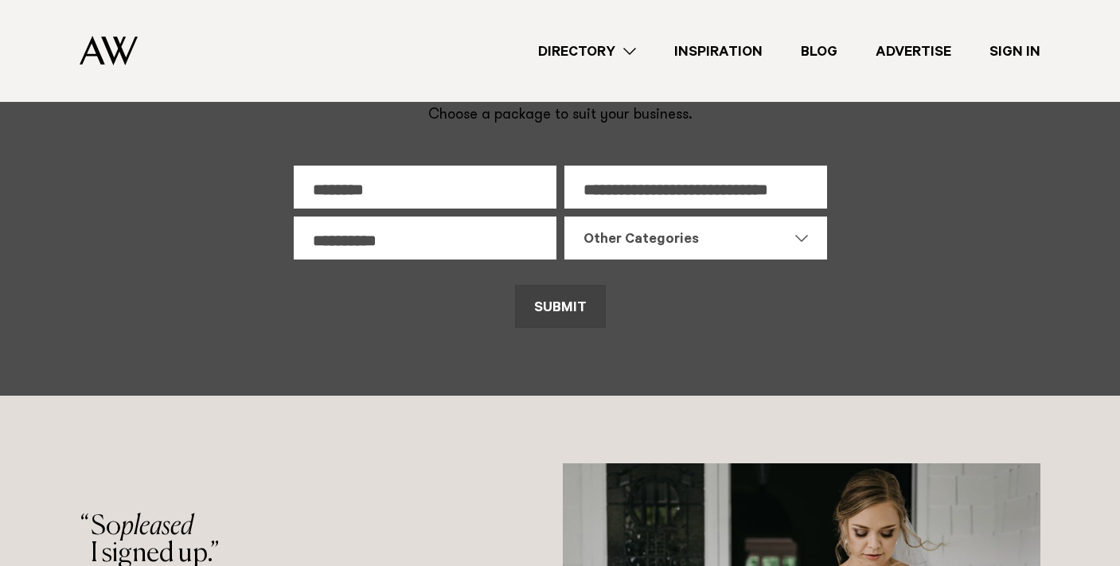
type input "**********"
click at [577, 311] on button "SUBMIT" at bounding box center [560, 306] width 91 height 43
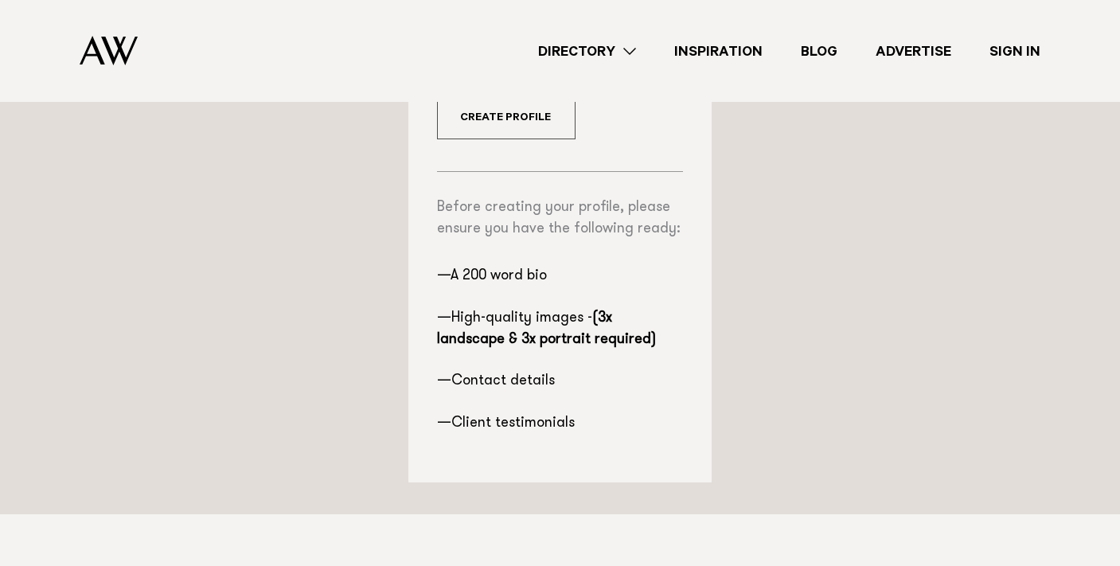
scroll to position [530, 0]
